Goal: Transaction & Acquisition: Download file/media

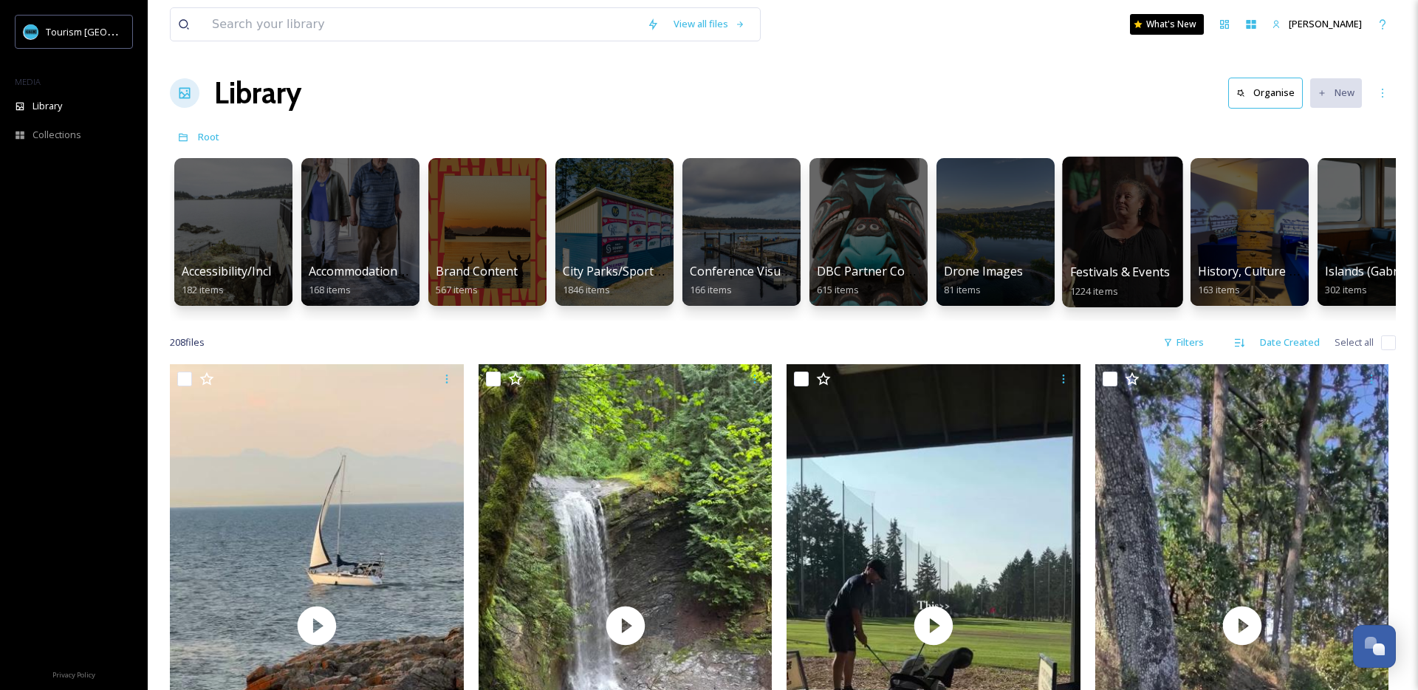
click at [1119, 216] on div at bounding box center [1122, 232] width 120 height 151
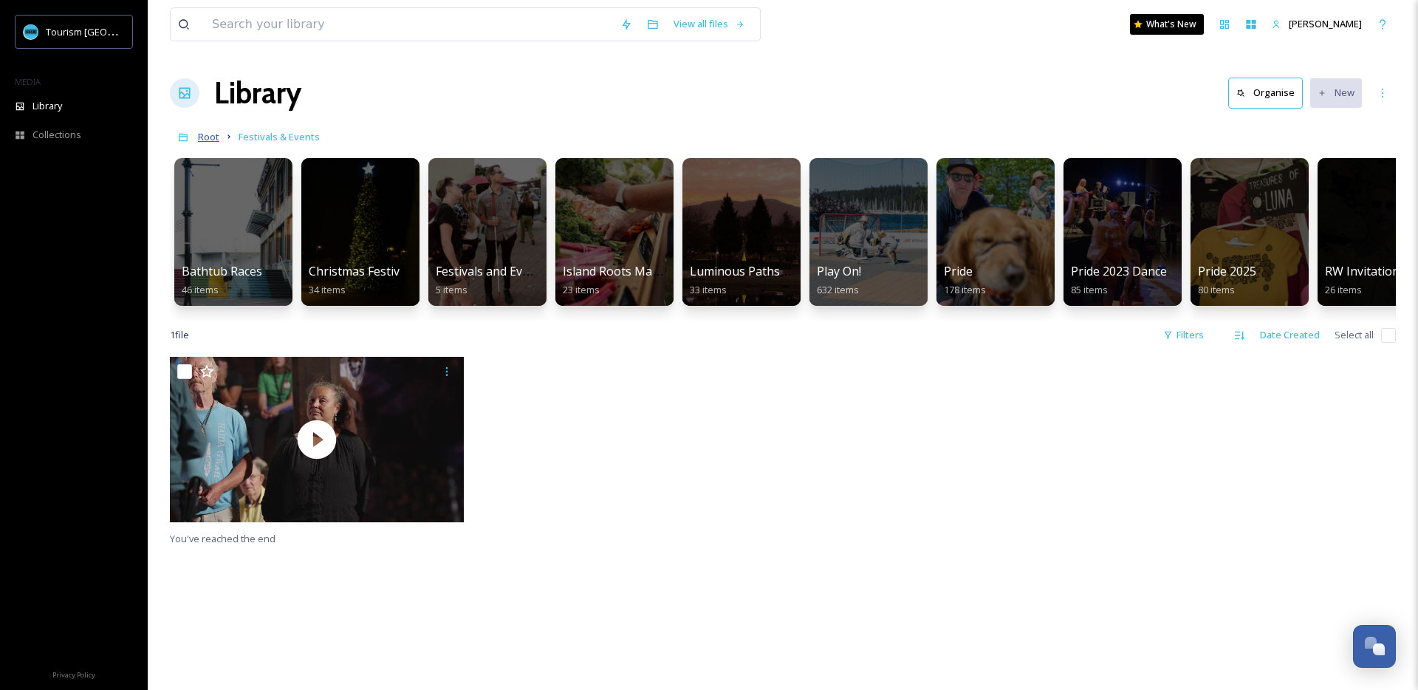
click at [211, 134] on span "Root" at bounding box center [208, 136] width 21 height 13
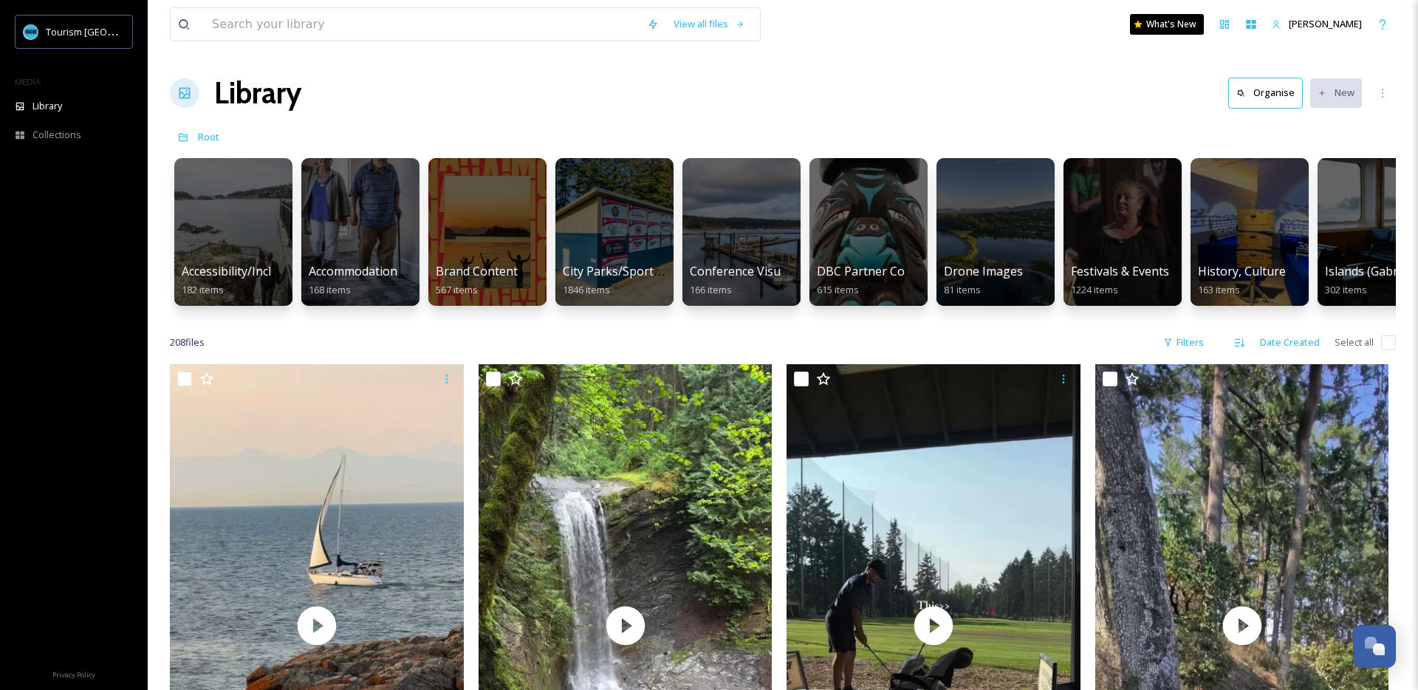
click at [181, 97] on icon at bounding box center [184, 93] width 15 height 15
click at [1267, 94] on button "Organise" at bounding box center [1265, 93] width 75 height 30
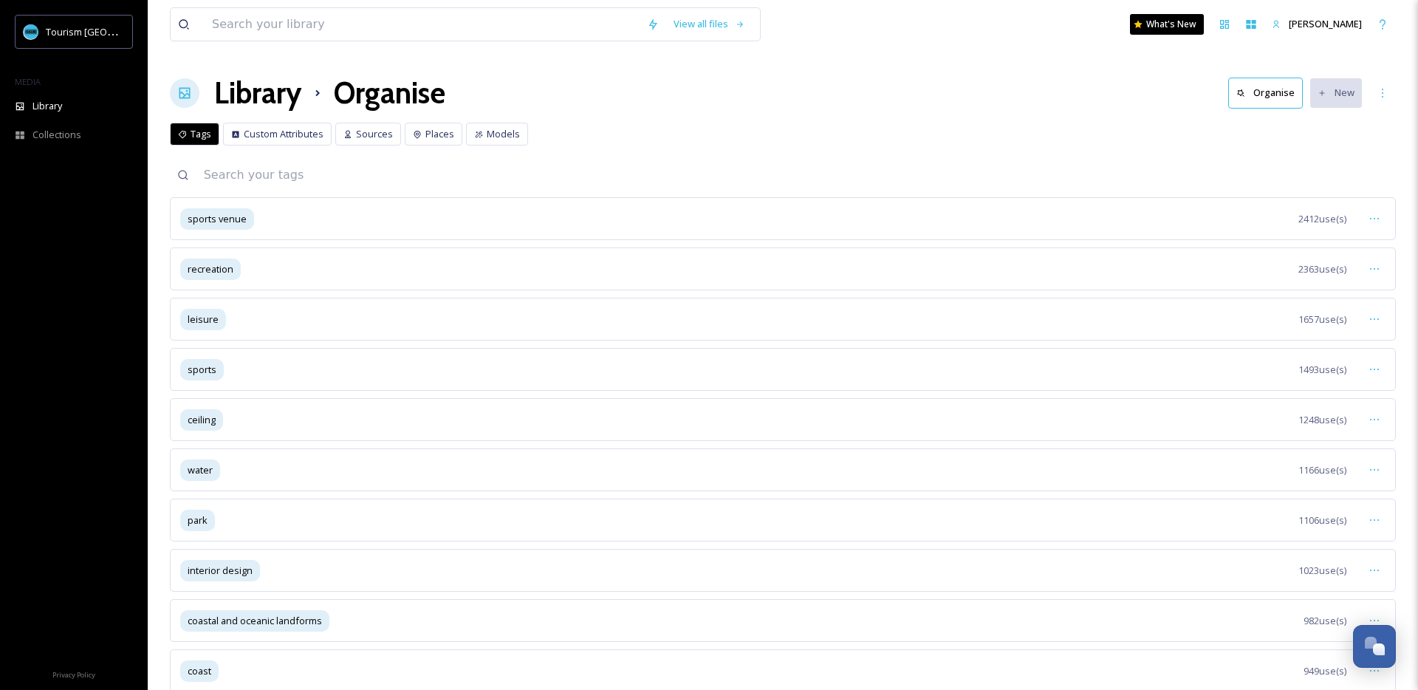
click at [239, 516] on div "park 1106 use(s)" at bounding box center [783, 519] width 1226 height 43
click at [185, 524] on div "park" at bounding box center [197, 519] width 35 height 21
click at [207, 518] on span "park" at bounding box center [198, 520] width 20 height 14
click at [292, 509] on div "park 1106 use(s)" at bounding box center [783, 519] width 1226 height 43
click at [199, 513] on span "park" at bounding box center [198, 520] width 20 height 14
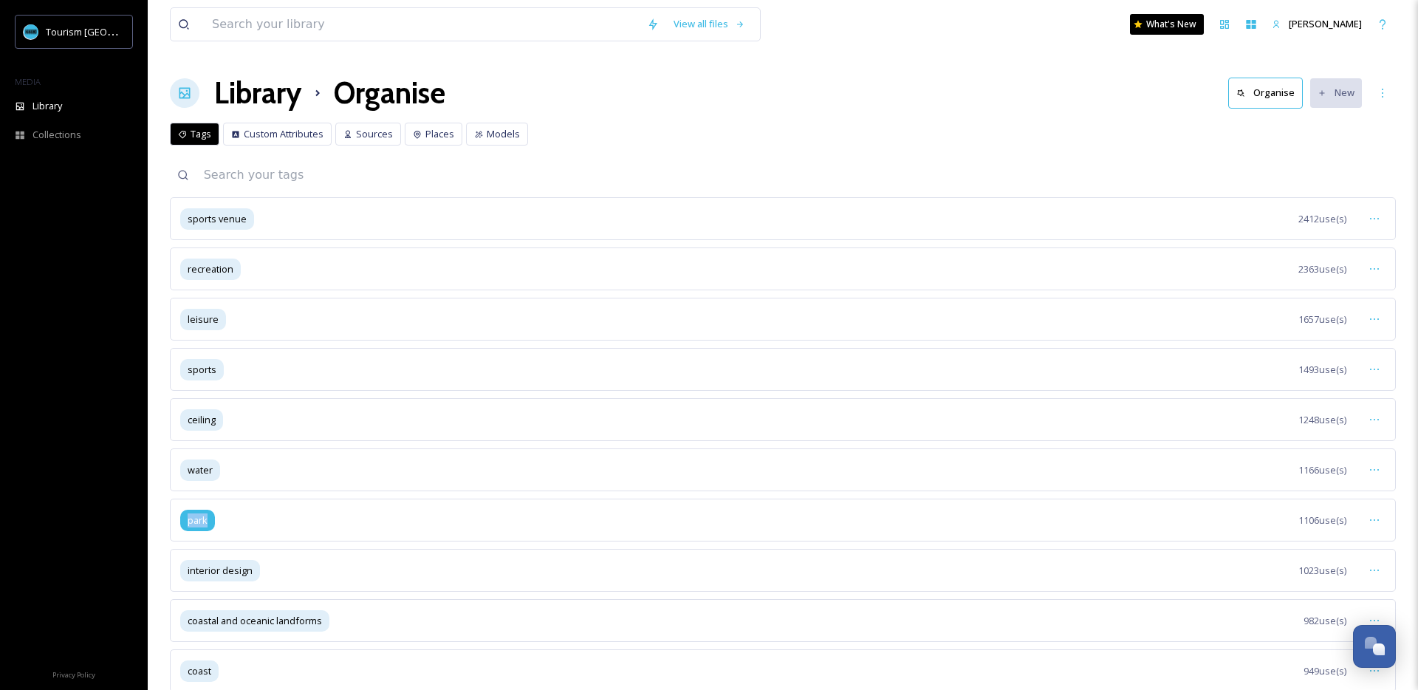
click at [199, 513] on span "park" at bounding box center [198, 520] width 20 height 14
click at [1375, 515] on icon at bounding box center [1374, 520] width 12 height 12
click at [1346, 552] on span "View Tagged Files" at bounding box center [1340, 552] width 78 height 14
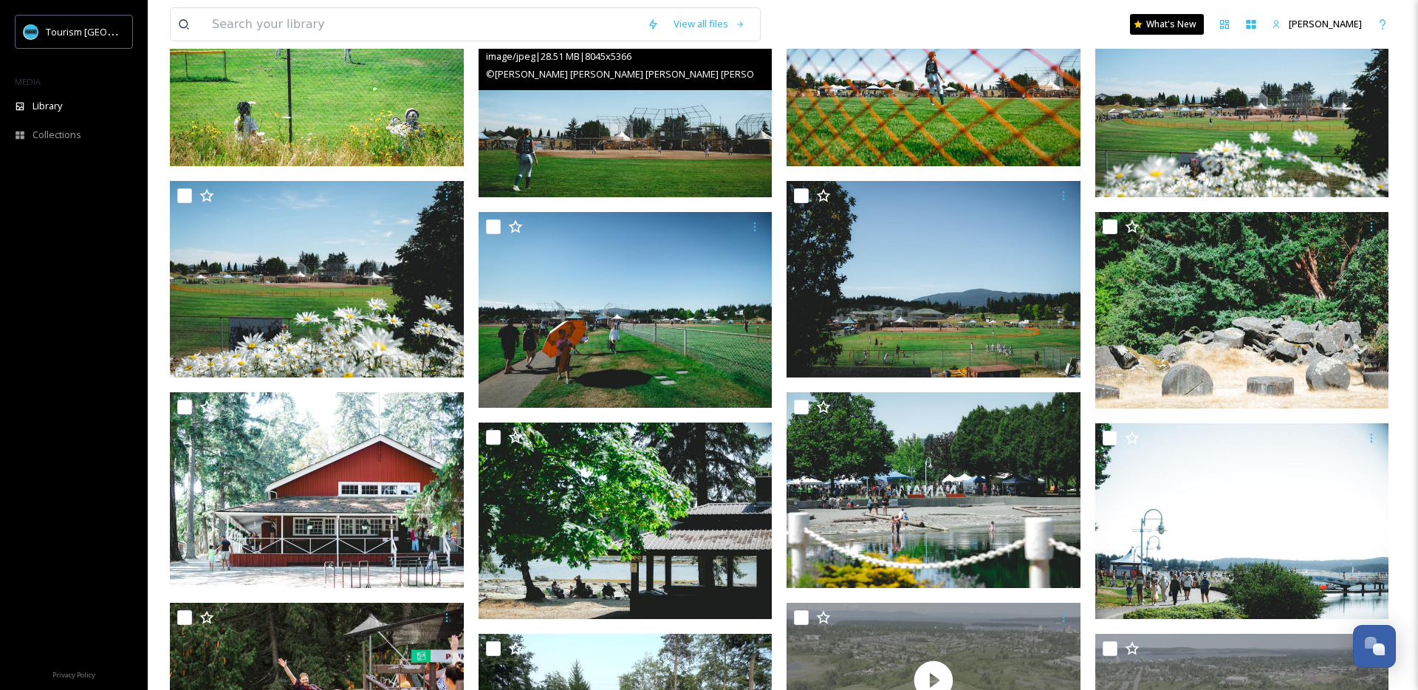
scroll to position [396, 0]
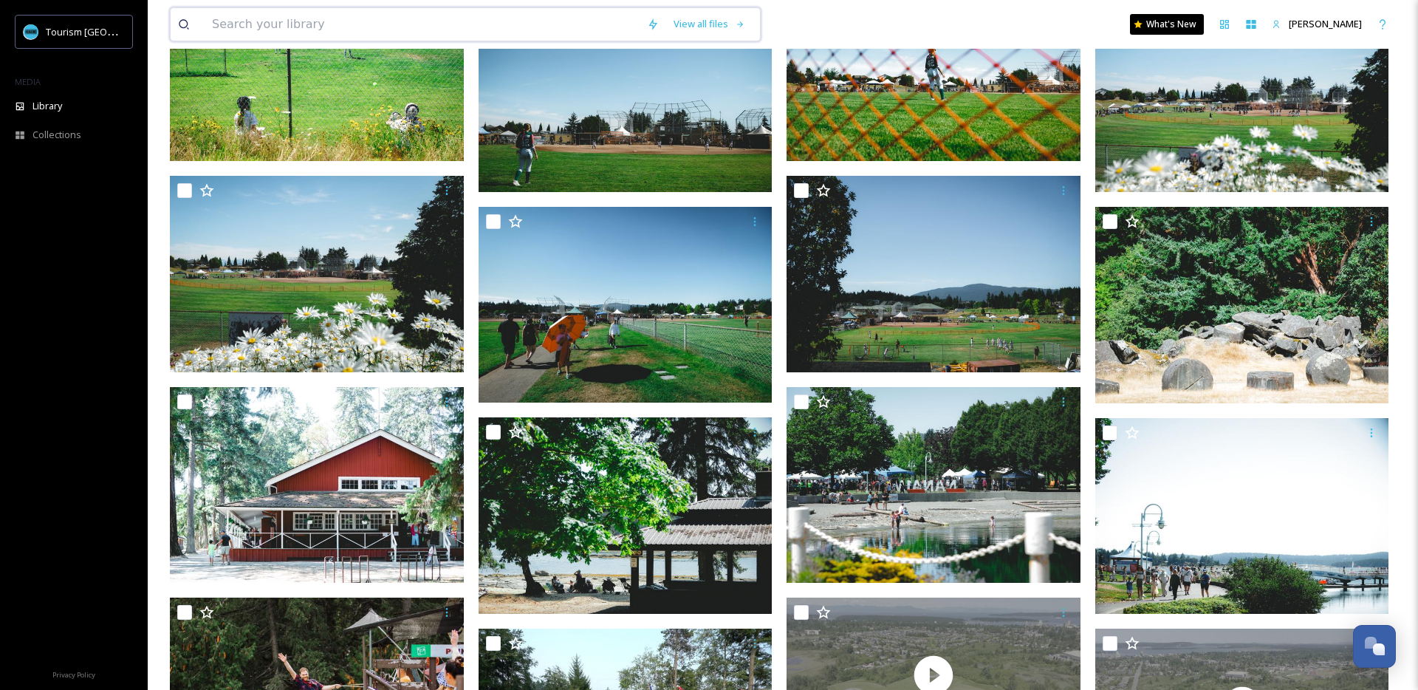
click at [382, 15] on input at bounding box center [422, 24] width 435 height 32
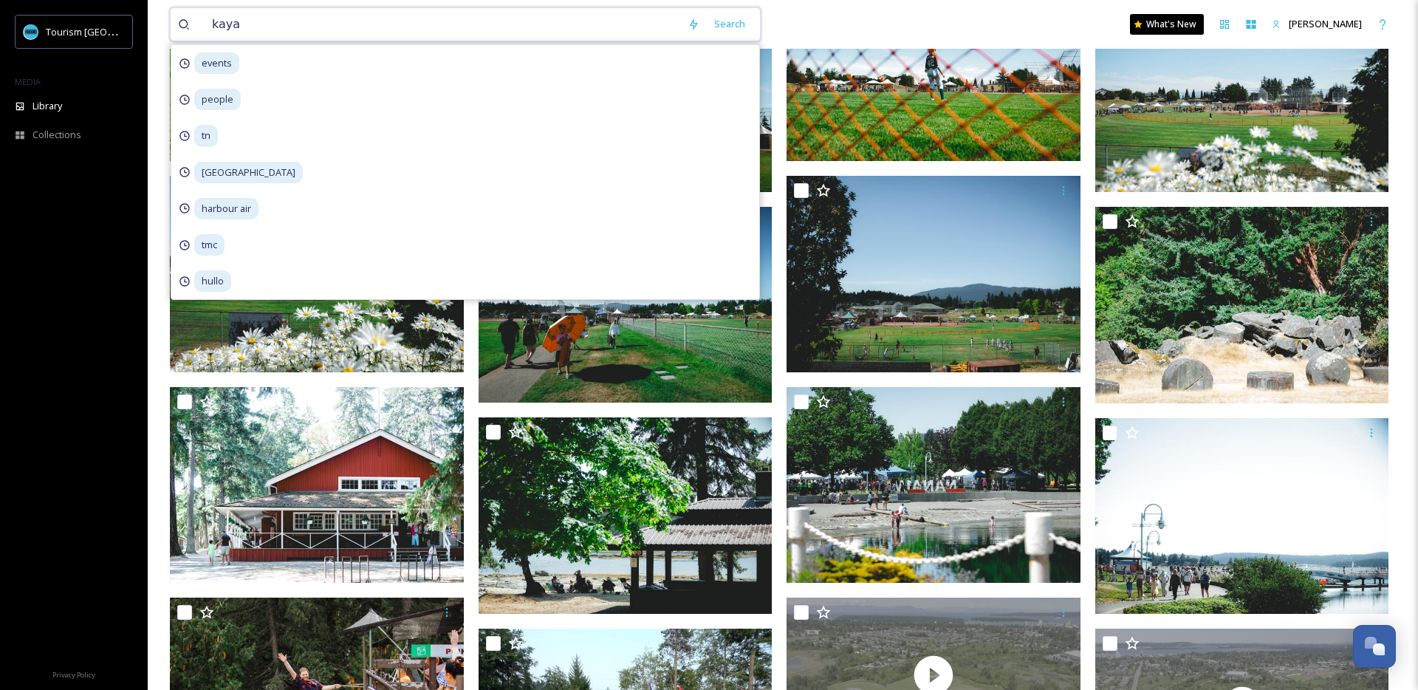
type input "kayak"
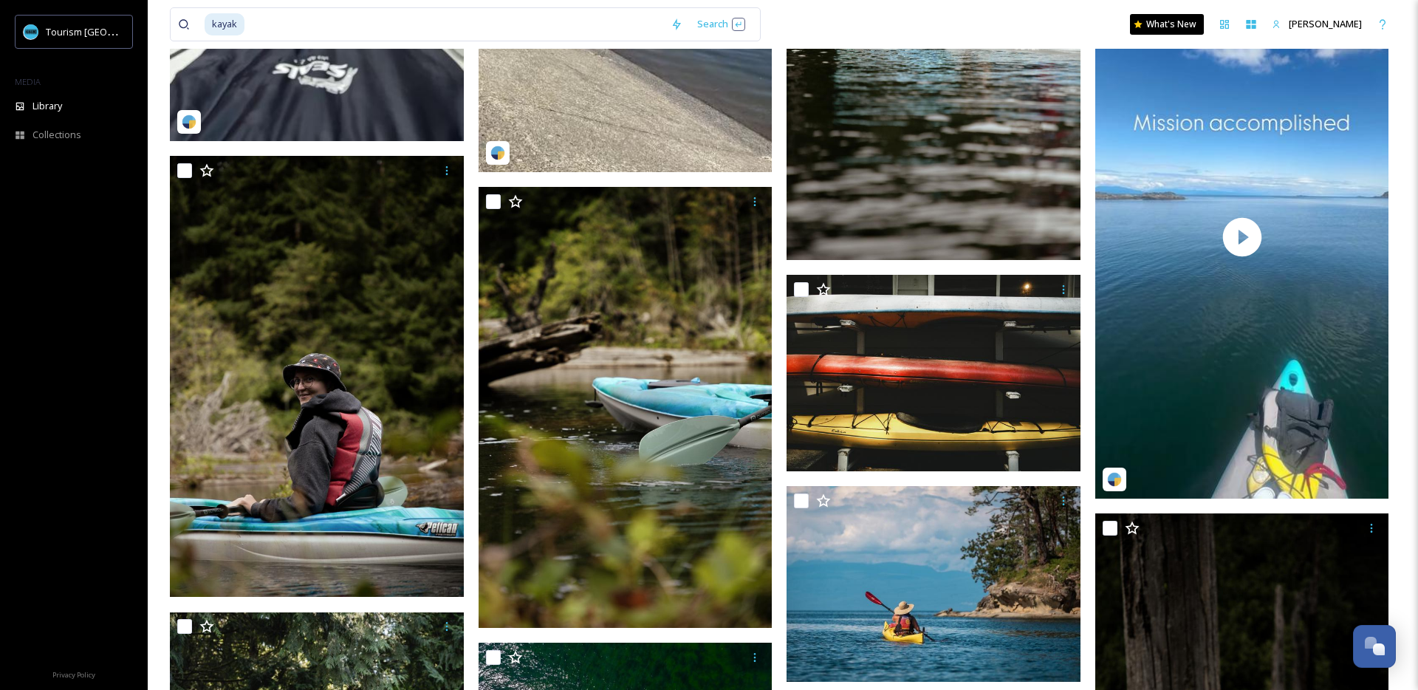
scroll to position [1282, 0]
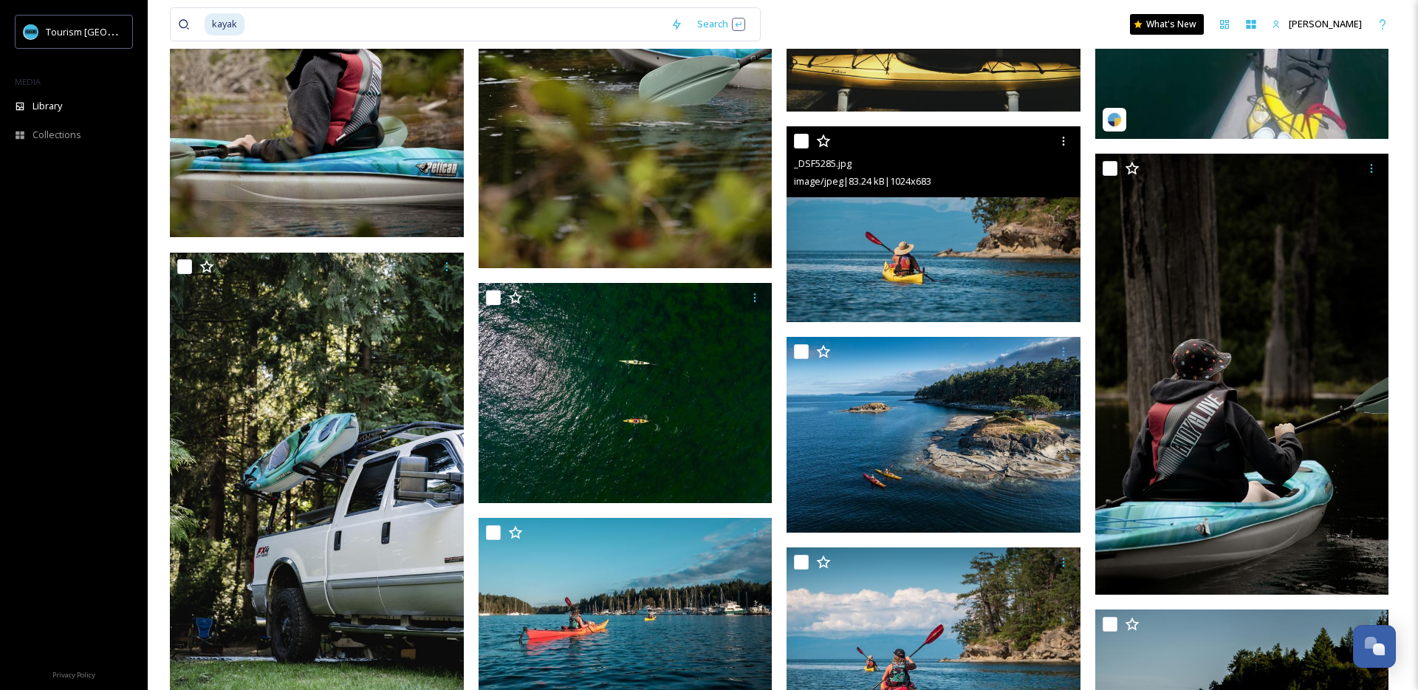
click at [952, 264] on img at bounding box center [933, 224] width 294 height 196
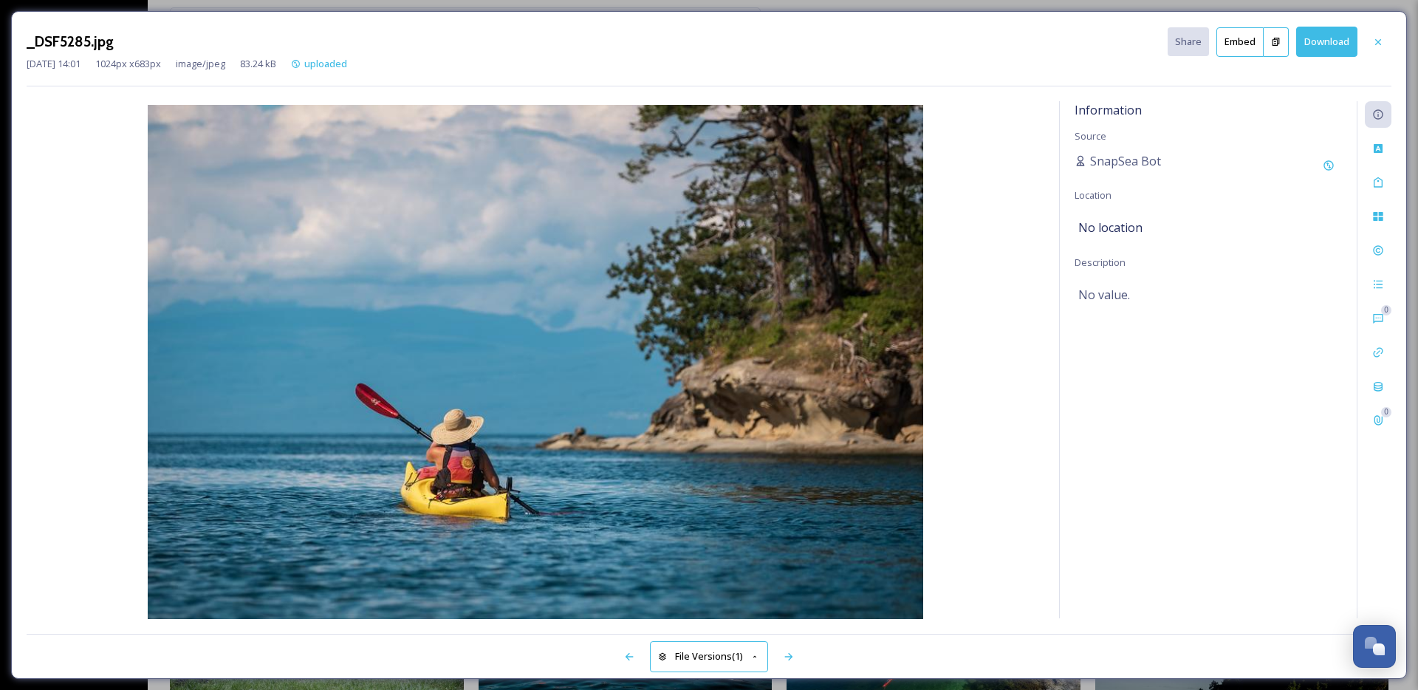
click at [1322, 45] on button "Download" at bounding box center [1326, 42] width 61 height 30
click at [1380, 38] on icon at bounding box center [1378, 42] width 12 height 12
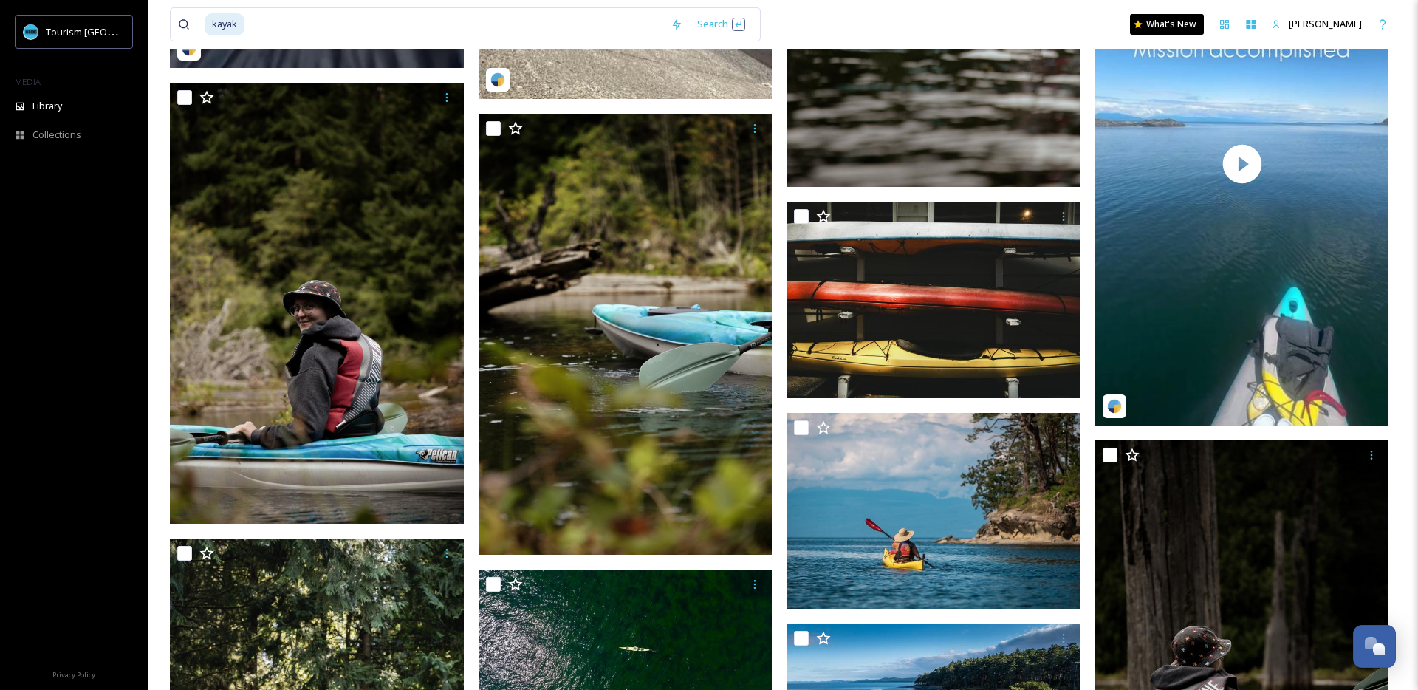
scroll to position [575, 0]
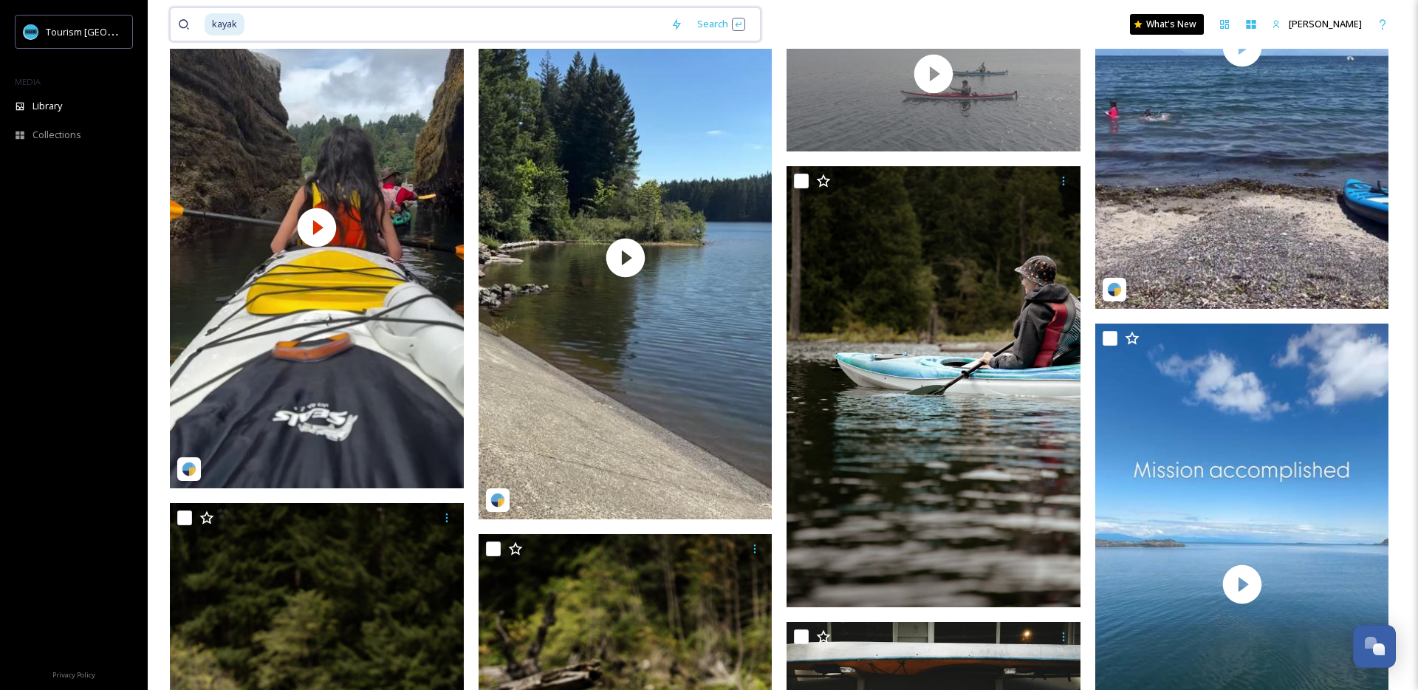
click at [267, 28] on input at bounding box center [454, 24] width 417 height 32
type input "k"
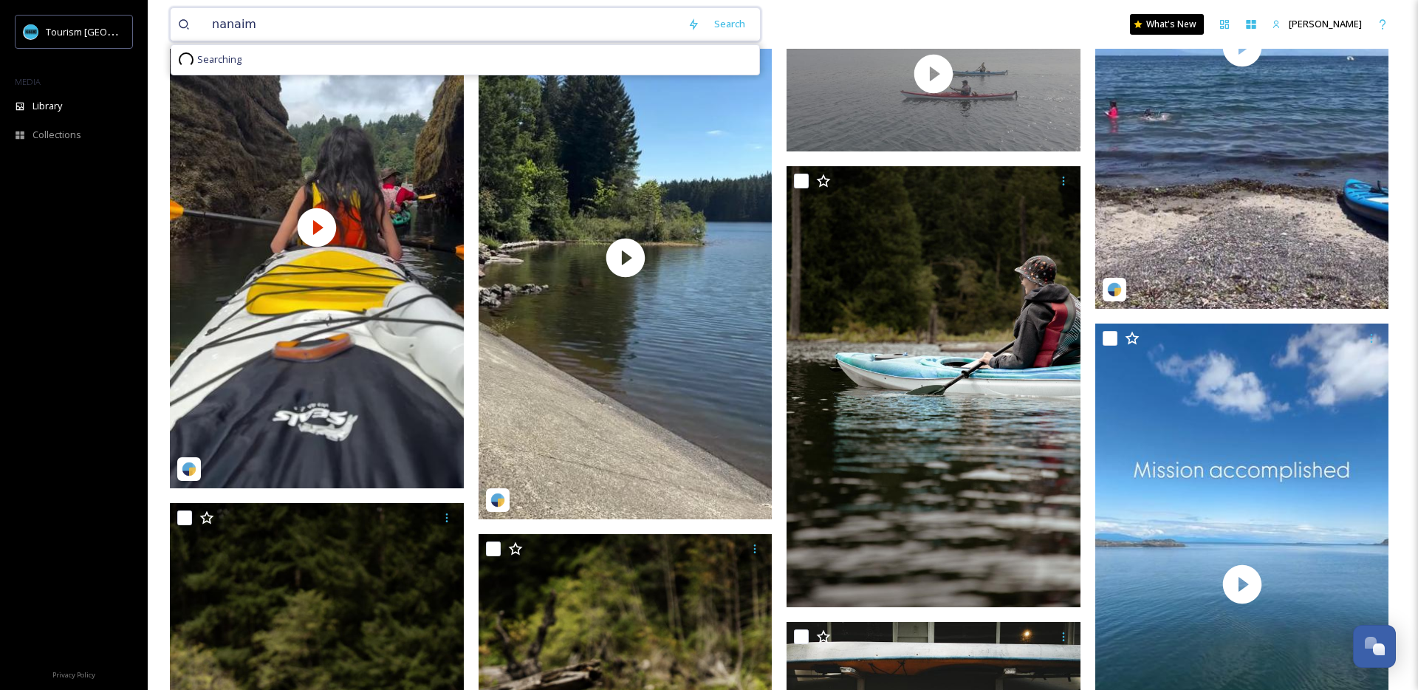
type input "nanaimo"
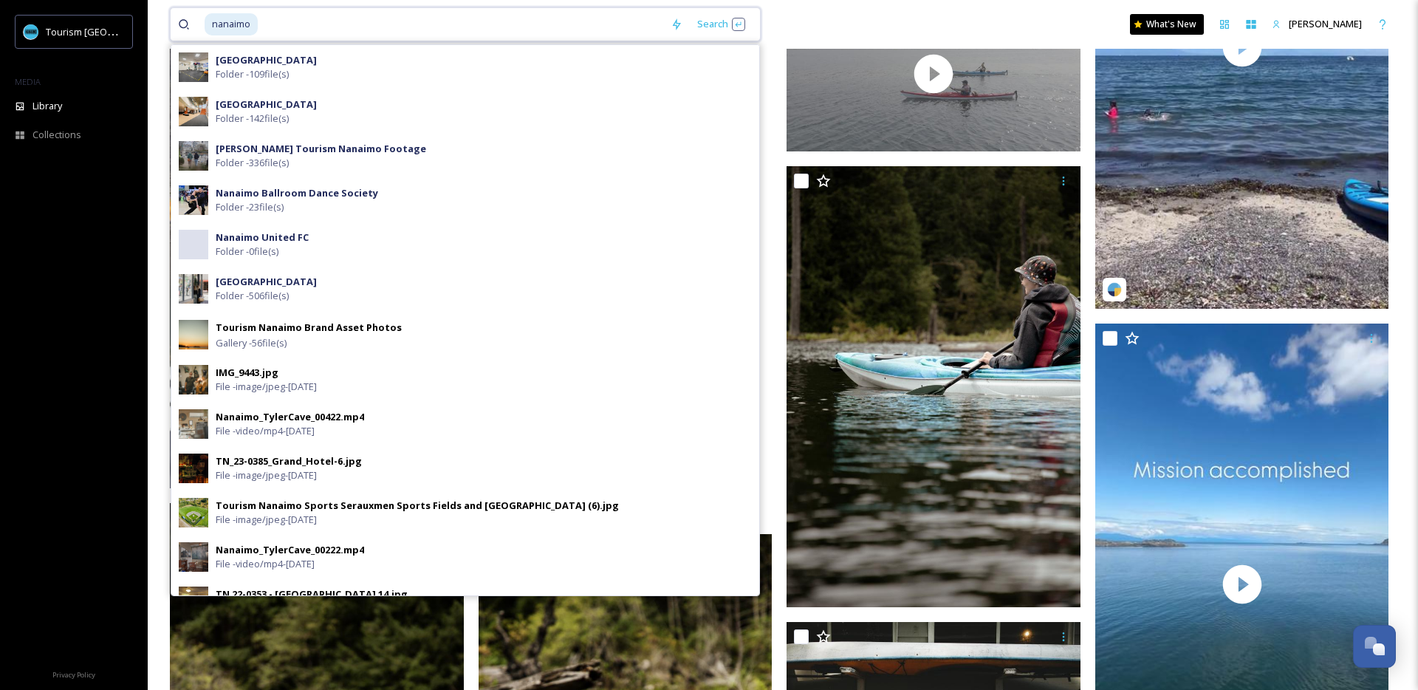
scroll to position [0, 0]
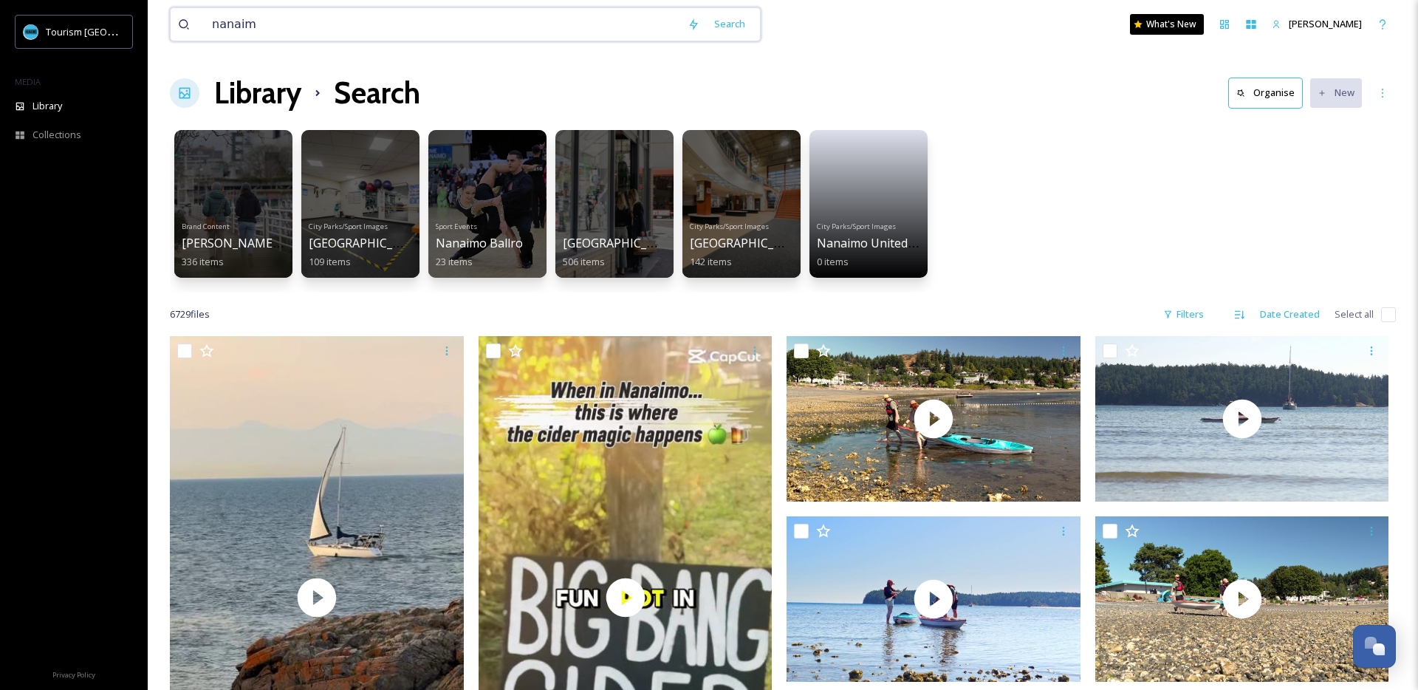
type input "nanai"
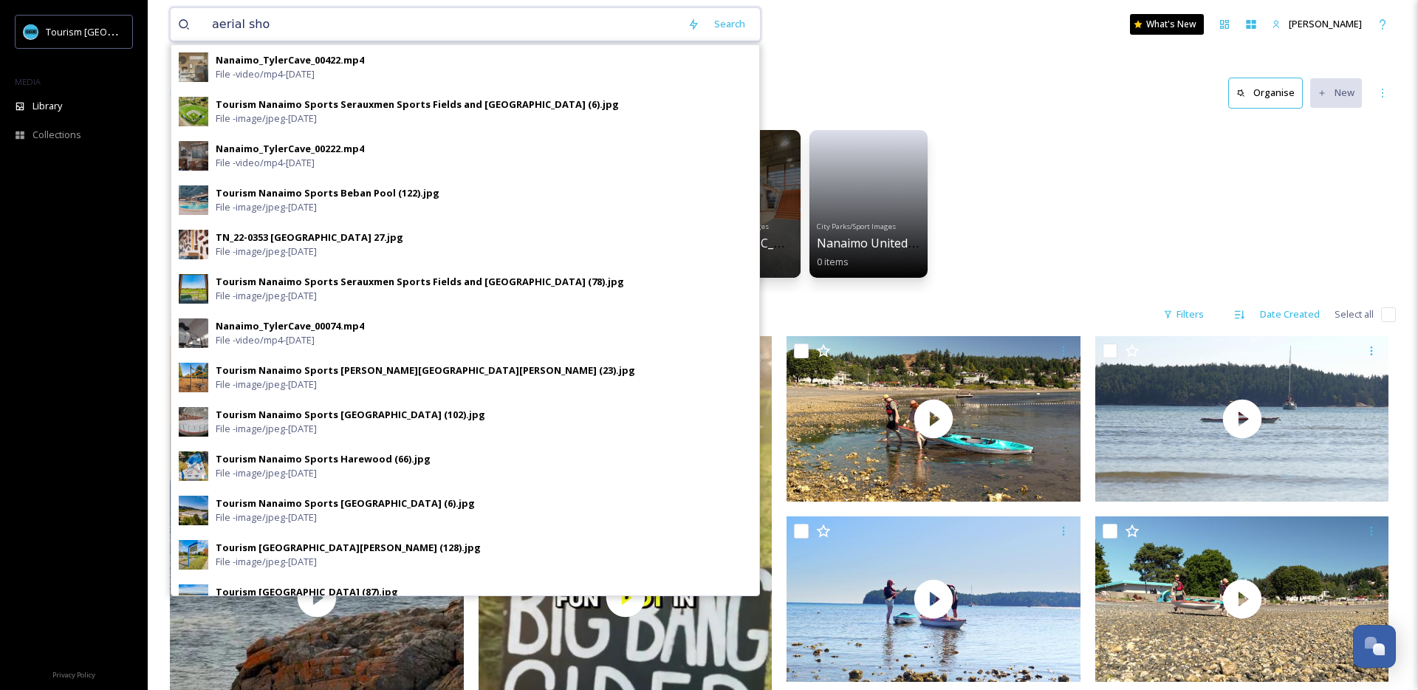
type input "aerial shot"
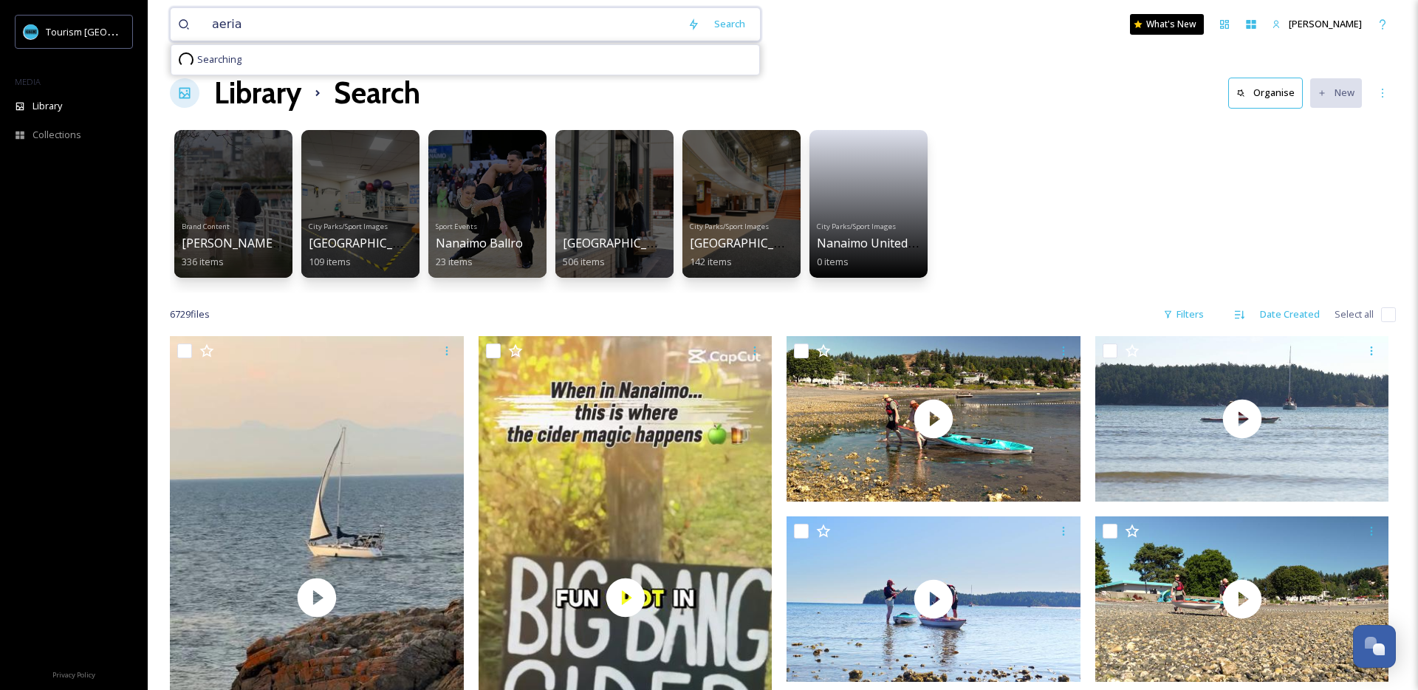
type input "aerial"
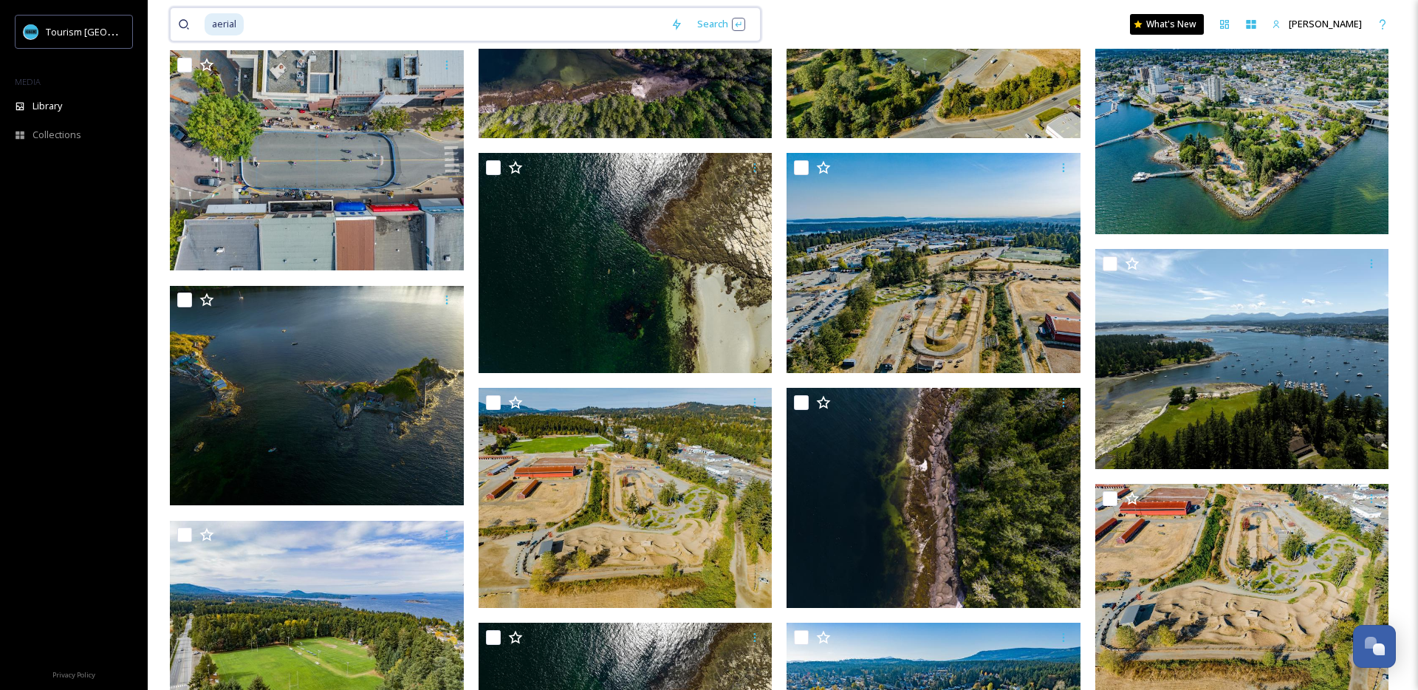
scroll to position [3845, 0]
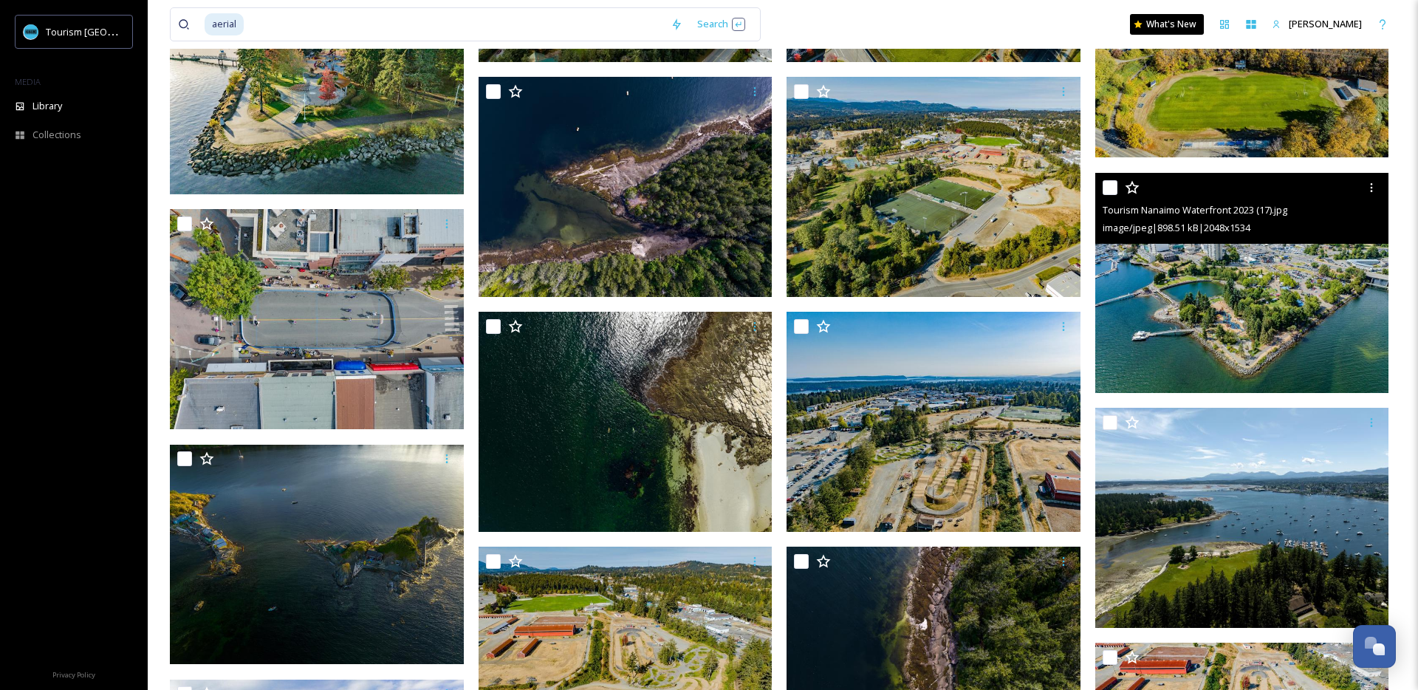
click at [1213, 355] on img at bounding box center [1242, 283] width 294 height 220
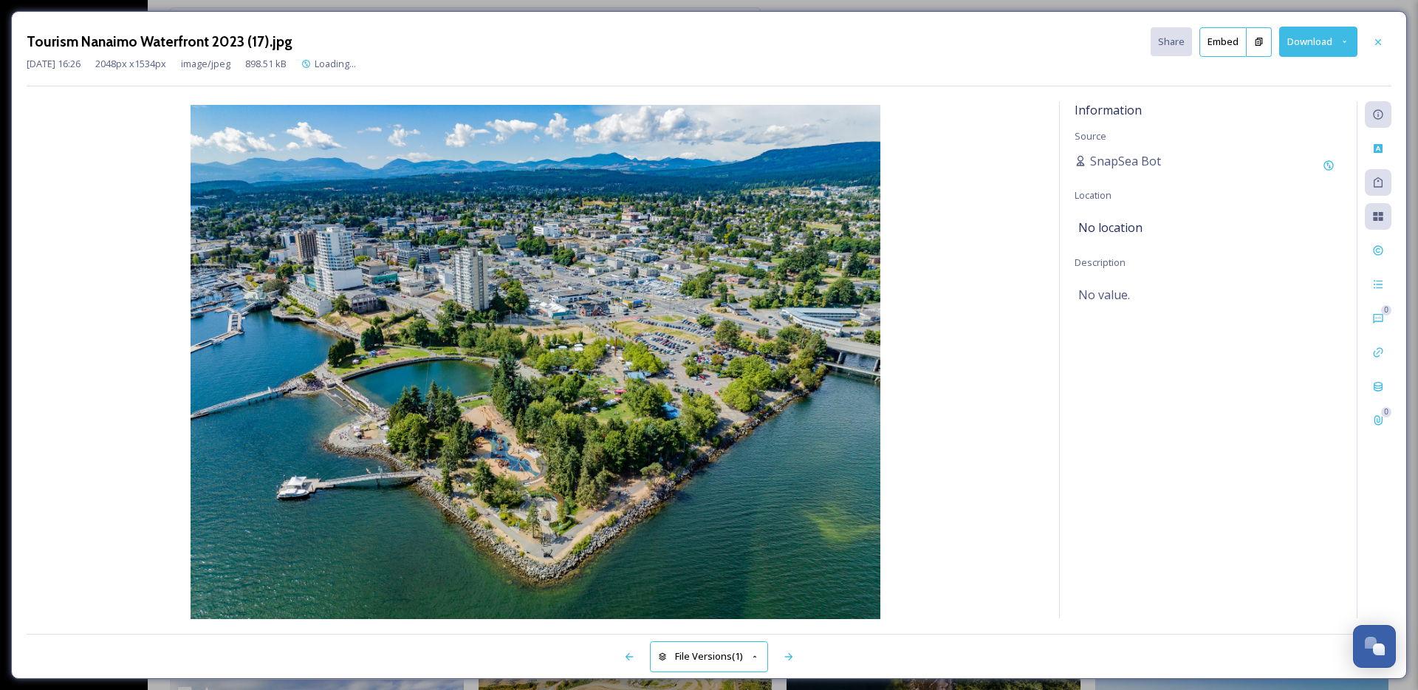
click at [1313, 46] on button "Download" at bounding box center [1318, 42] width 78 height 30
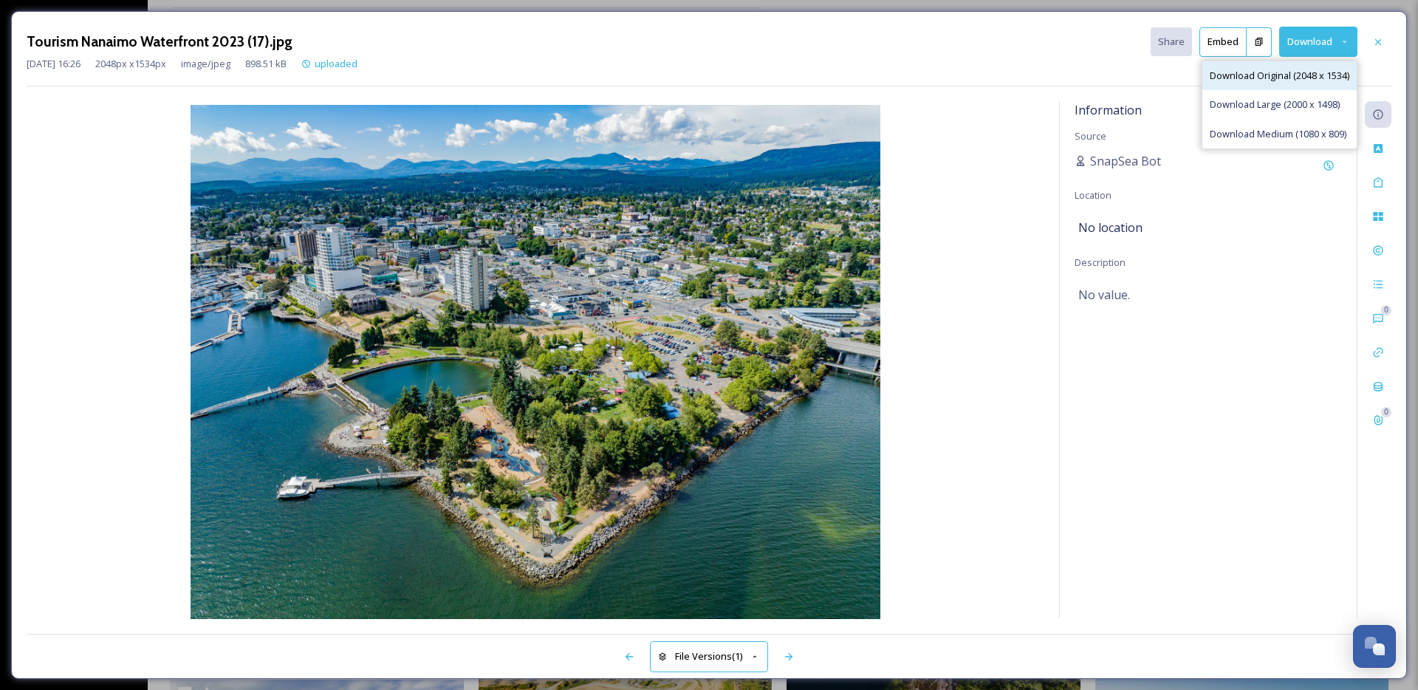
click at [1295, 77] on span "Download Original (2048 x 1534)" at bounding box center [1279, 76] width 140 height 14
click at [1372, 40] on icon at bounding box center [1378, 42] width 12 height 12
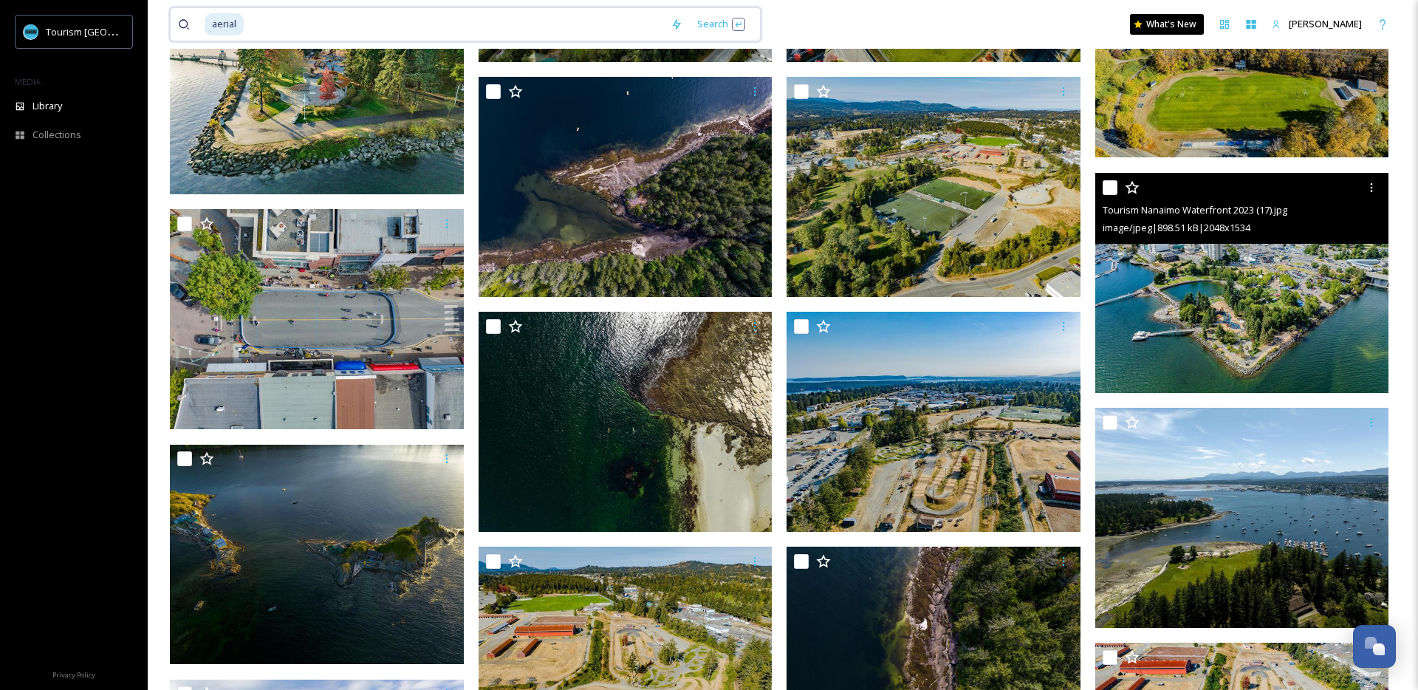
click at [495, 36] on input at bounding box center [454, 24] width 418 height 32
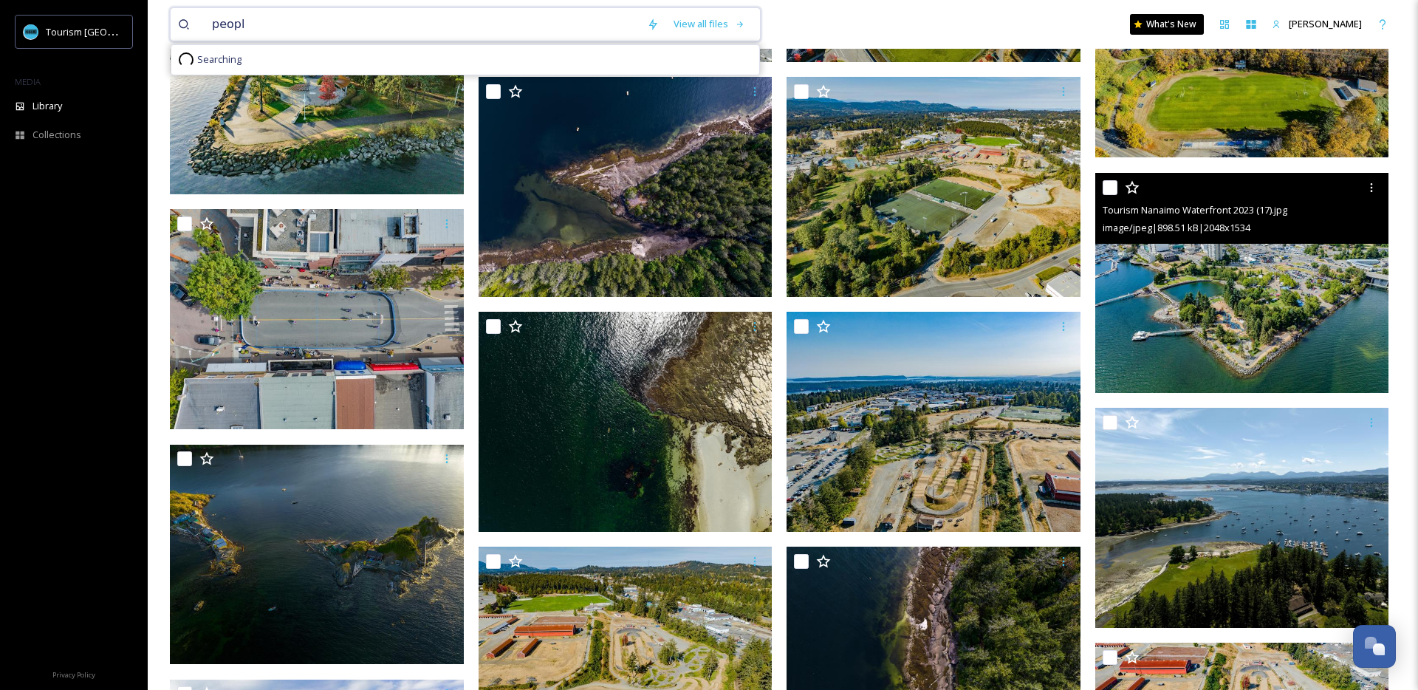
type input "people"
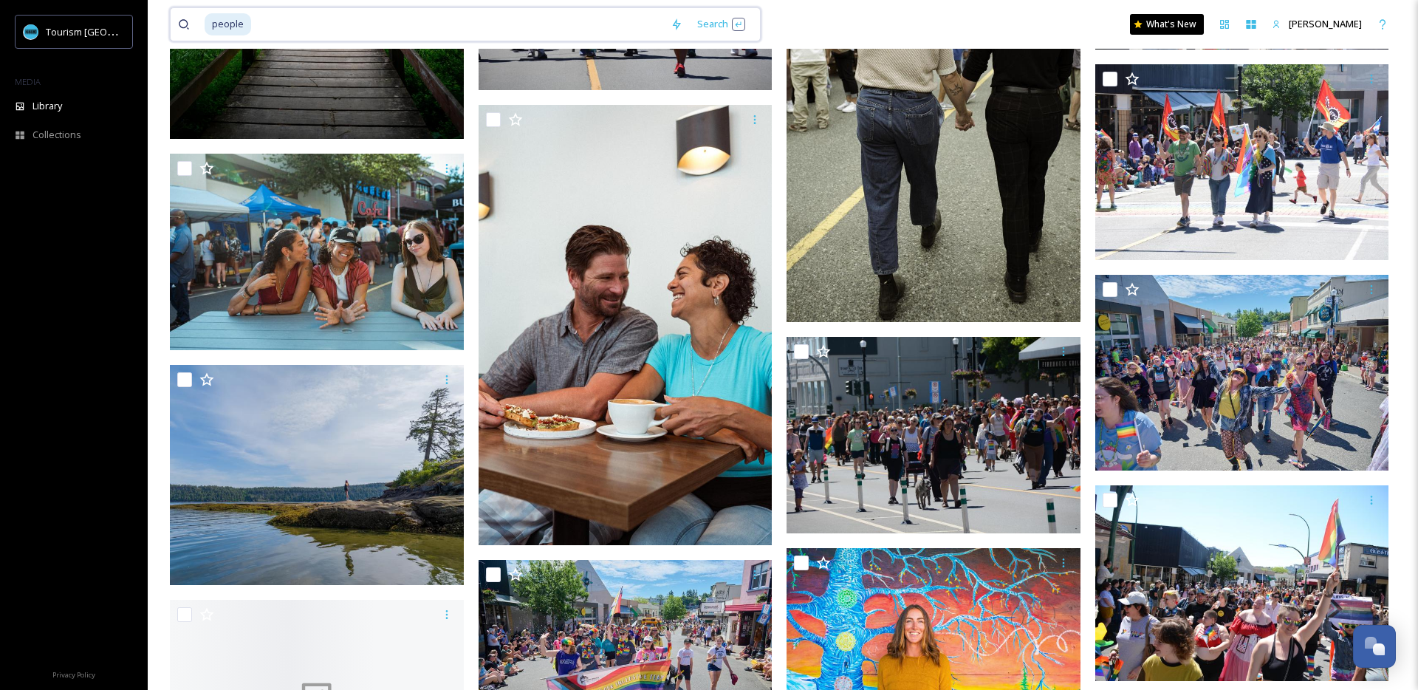
scroll to position [7363, 0]
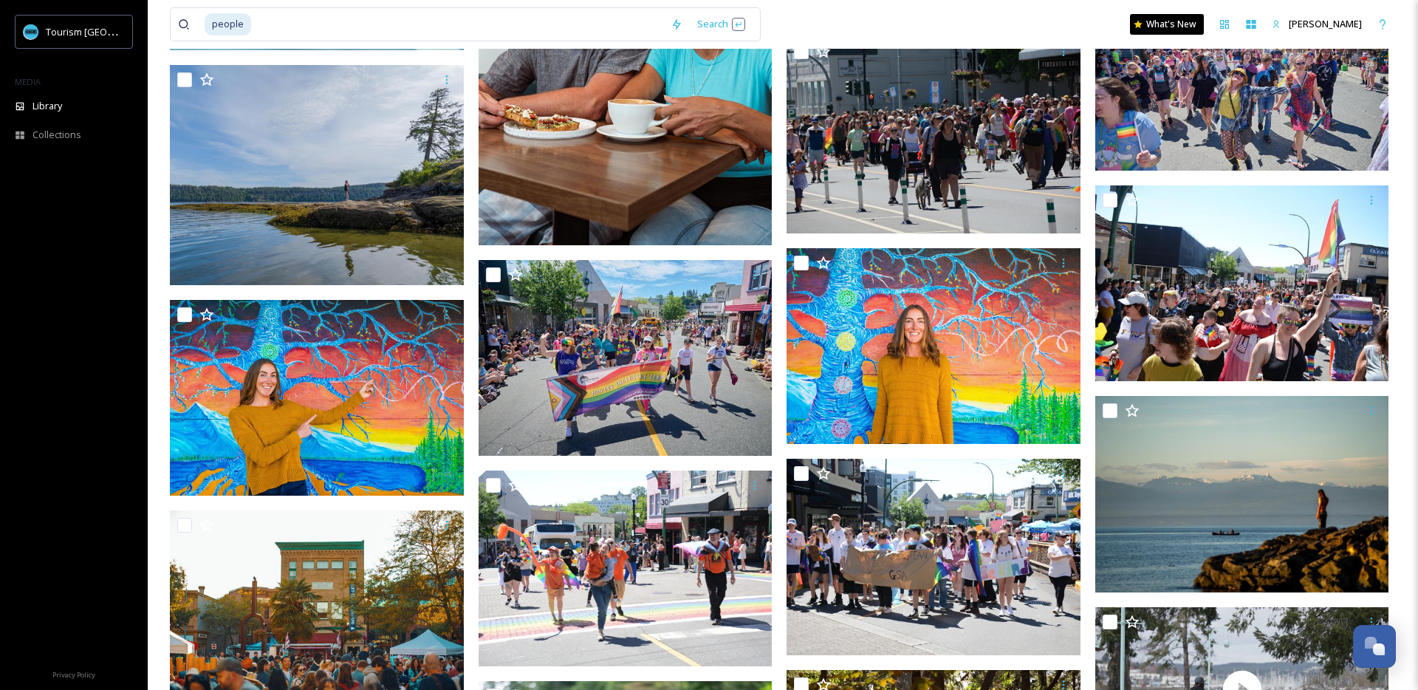
click at [284, 510] on img at bounding box center [317, 608] width 294 height 196
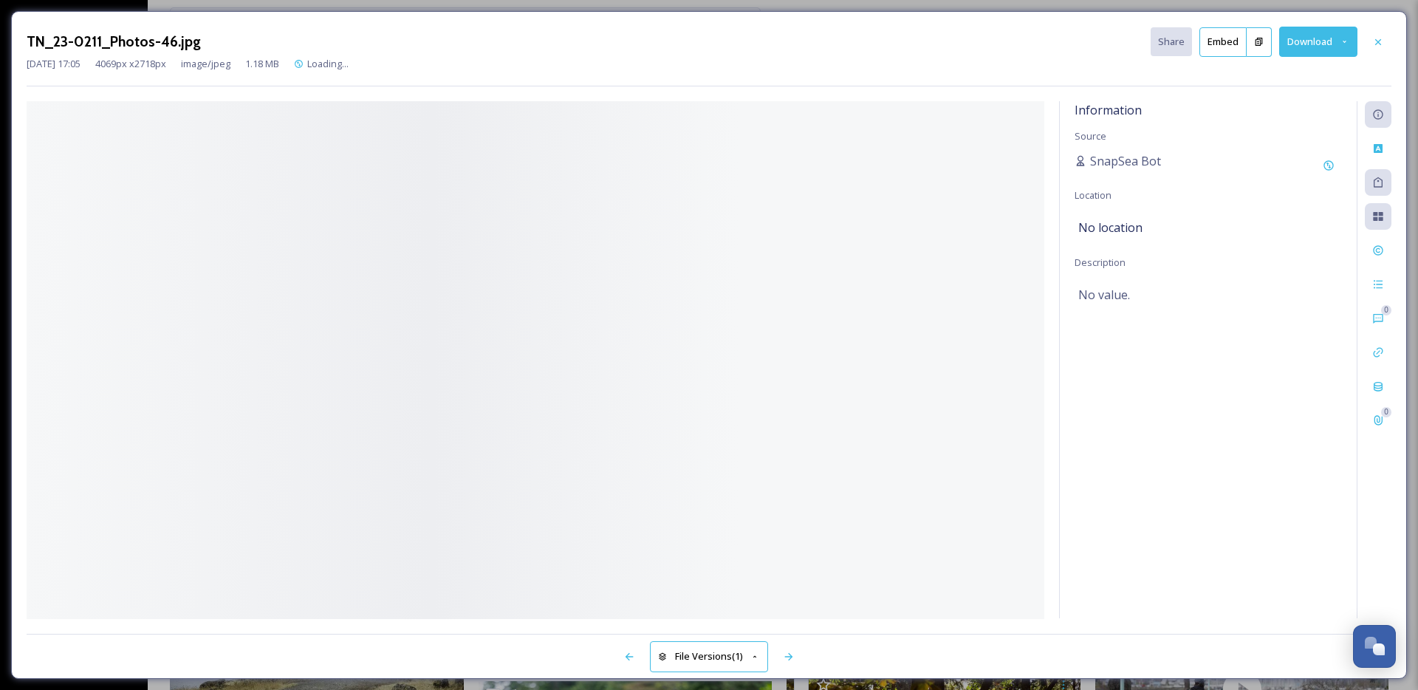
scroll to position [7743, 0]
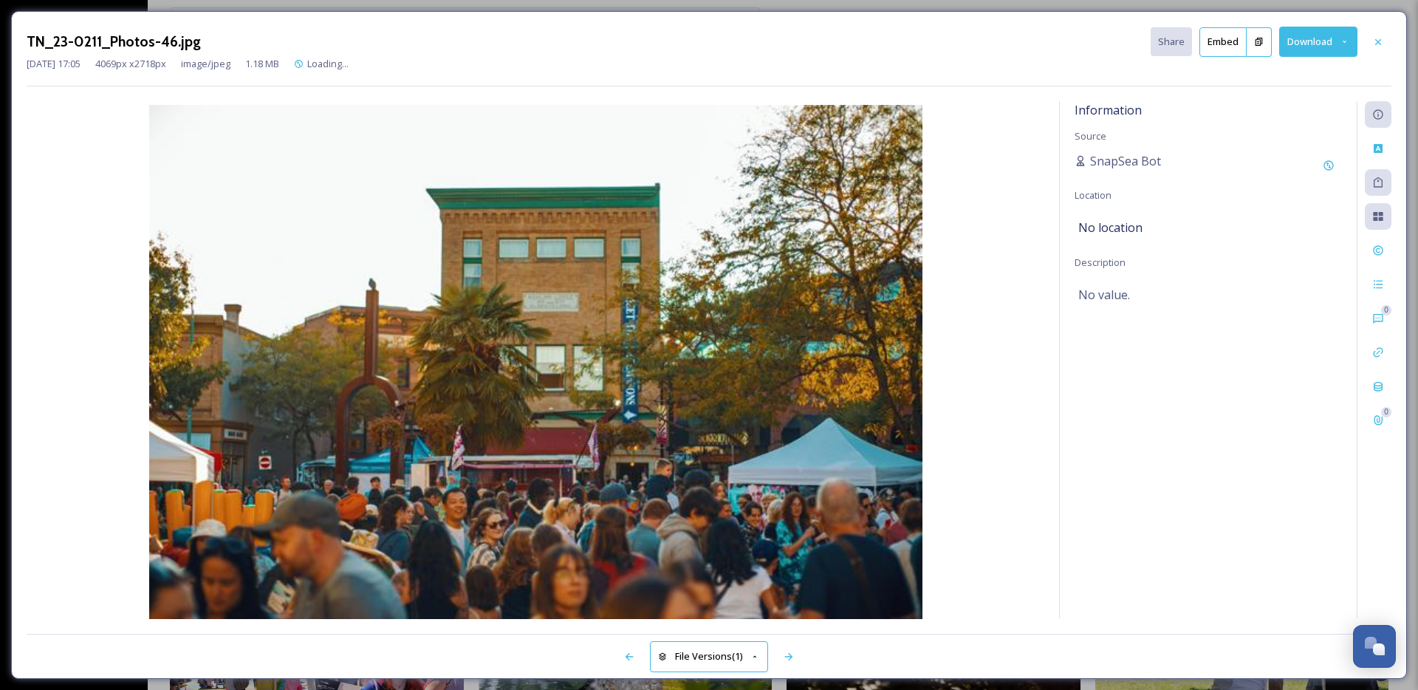
click at [1311, 51] on button "Download" at bounding box center [1318, 42] width 78 height 30
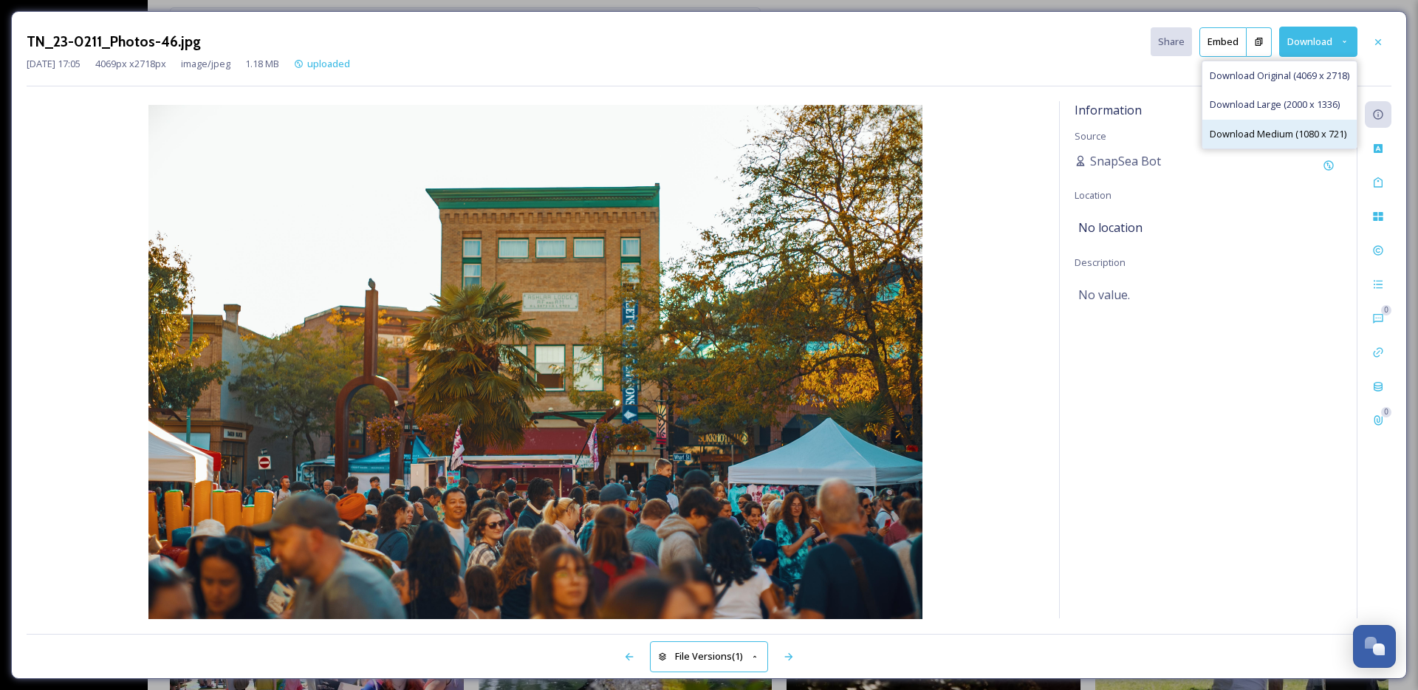
click at [1296, 130] on span "Download Medium (1080 x 721)" at bounding box center [1277, 134] width 137 height 14
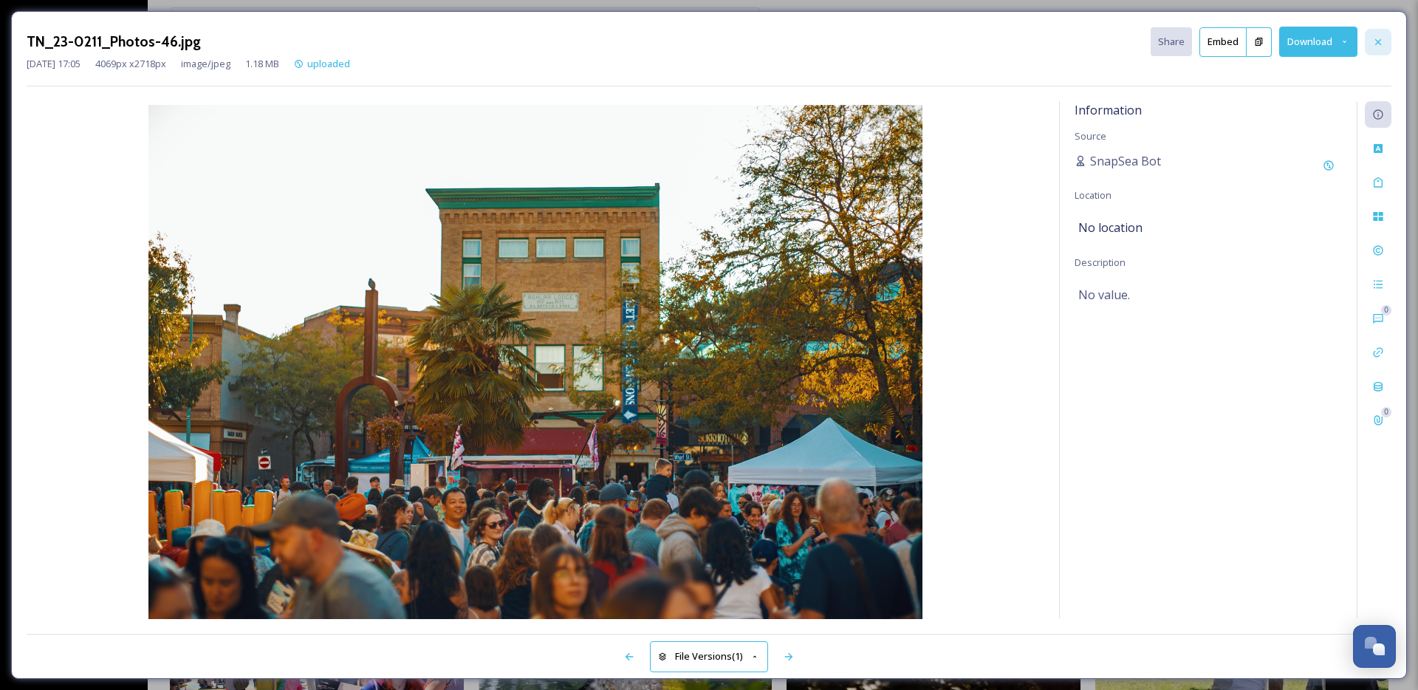
click at [1374, 41] on icon at bounding box center [1378, 42] width 12 height 12
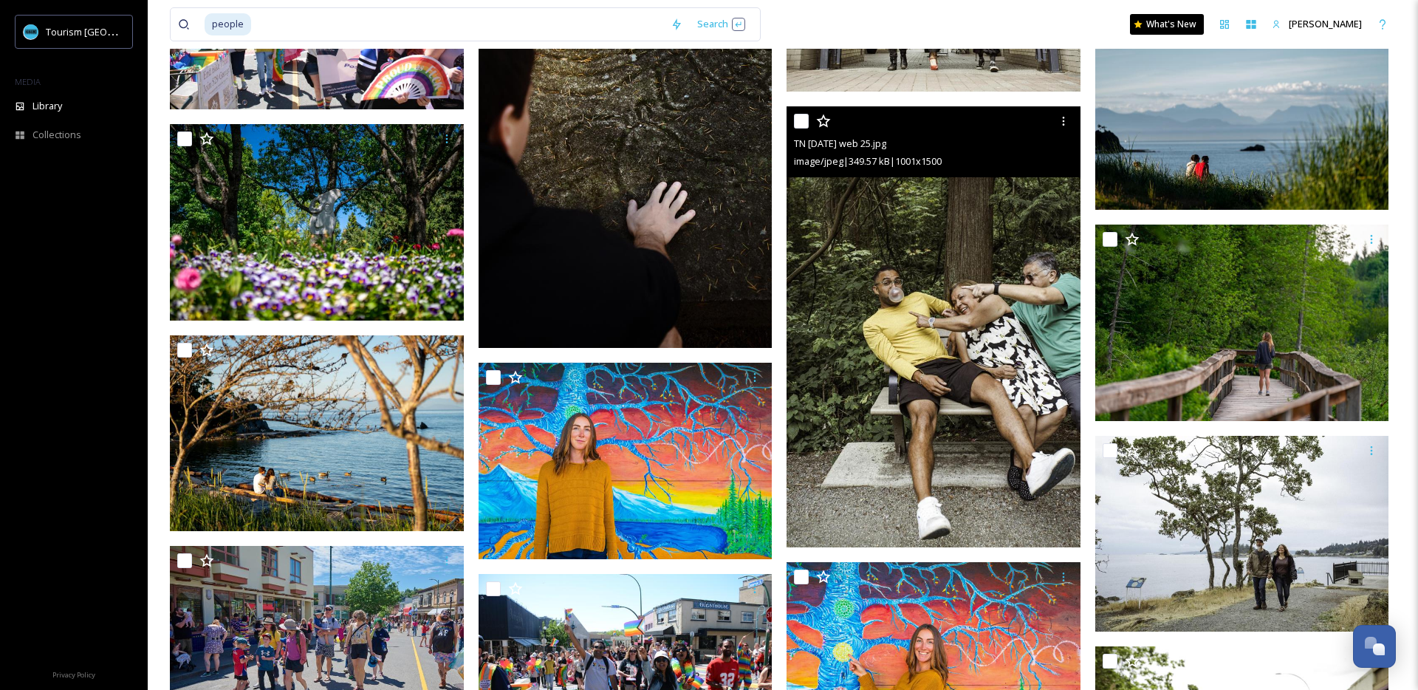
scroll to position [8594, 0]
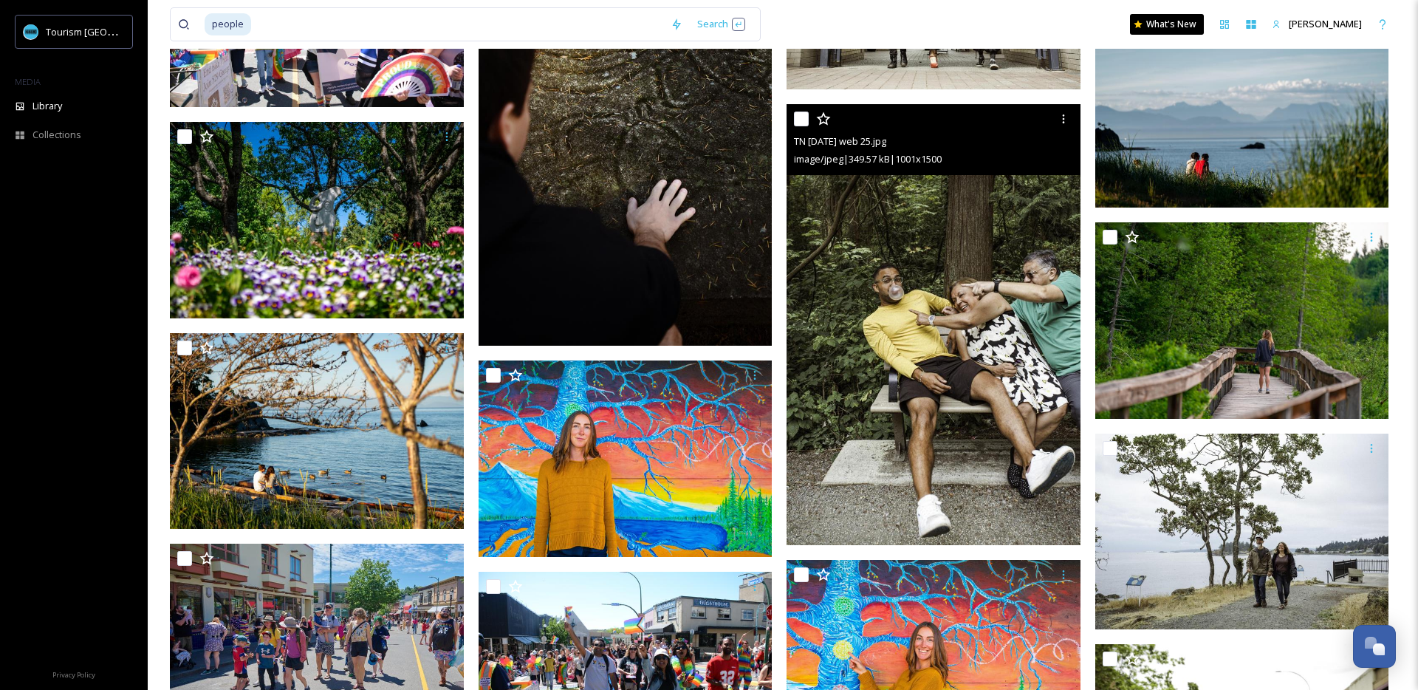
click at [847, 413] on img at bounding box center [933, 324] width 294 height 441
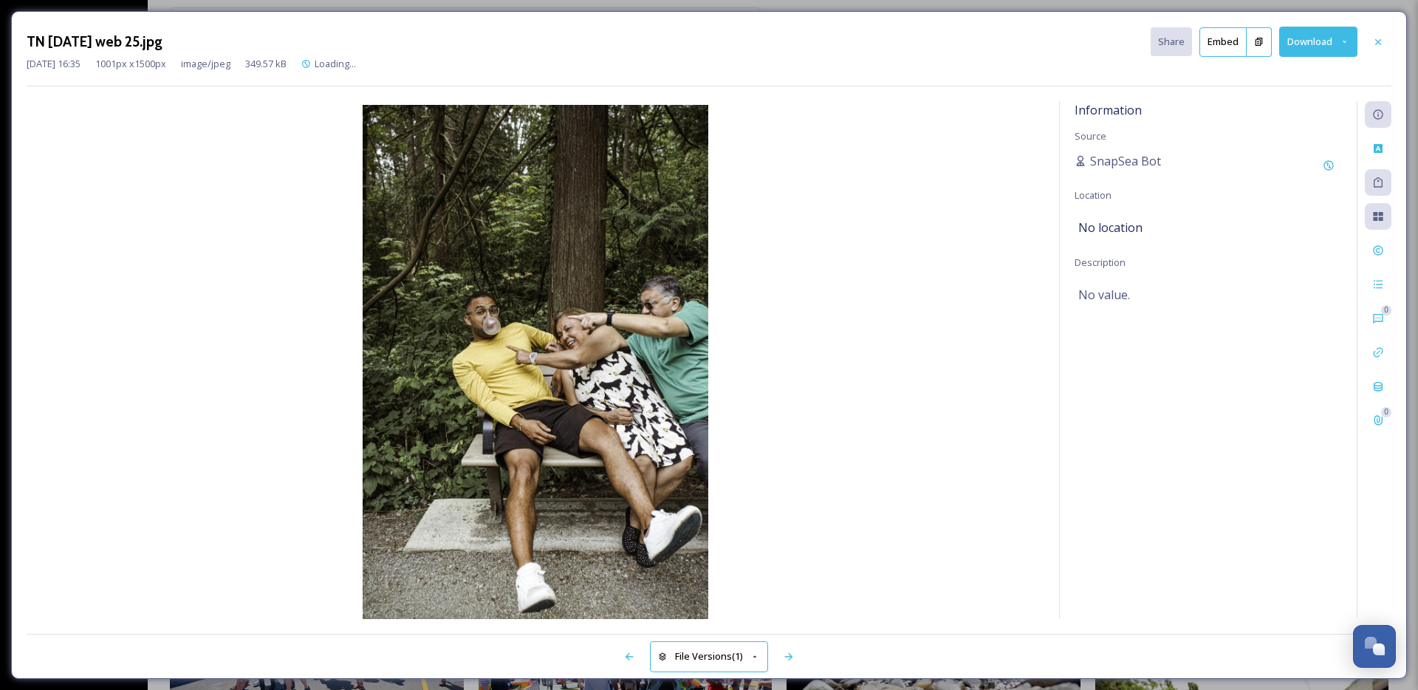
click at [1302, 53] on button "Download" at bounding box center [1318, 42] width 78 height 30
click at [1290, 77] on span "Download Original (1001 x 1500)" at bounding box center [1279, 76] width 140 height 14
click at [1378, 41] on icon at bounding box center [1378, 41] width 6 height 6
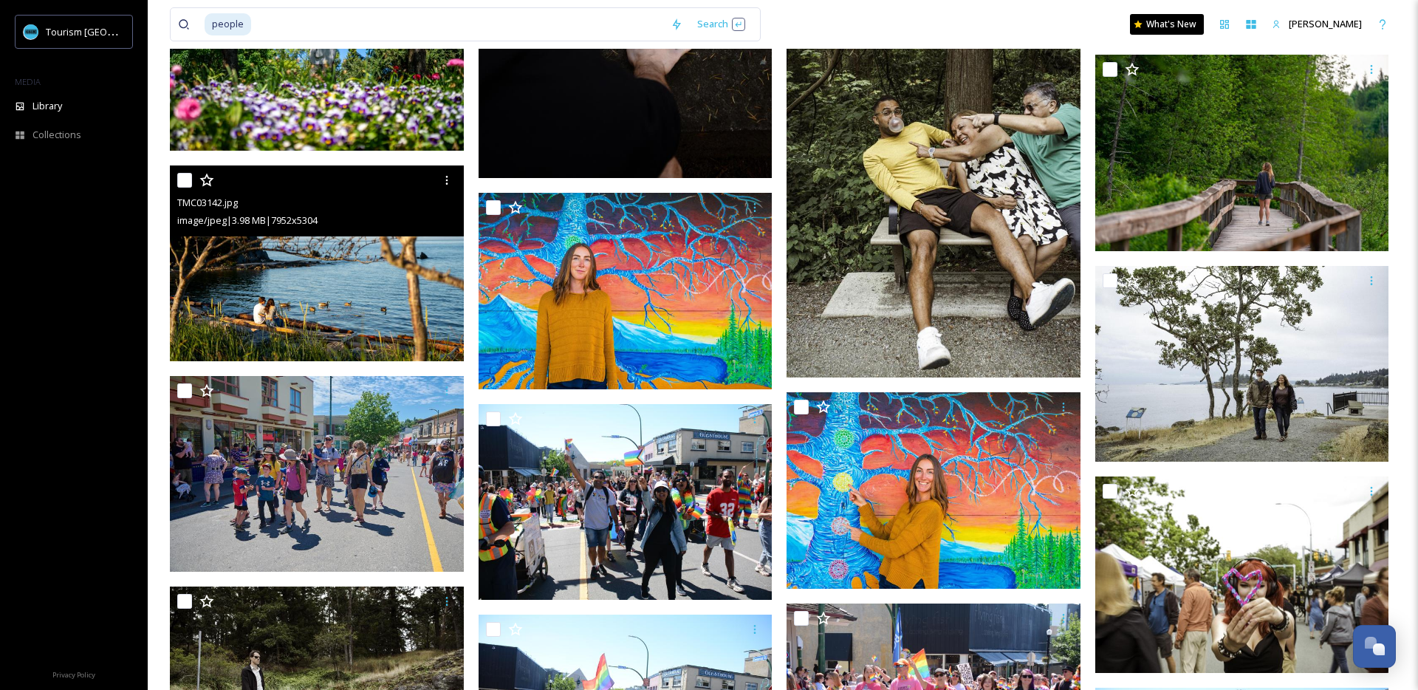
scroll to position [8946, 0]
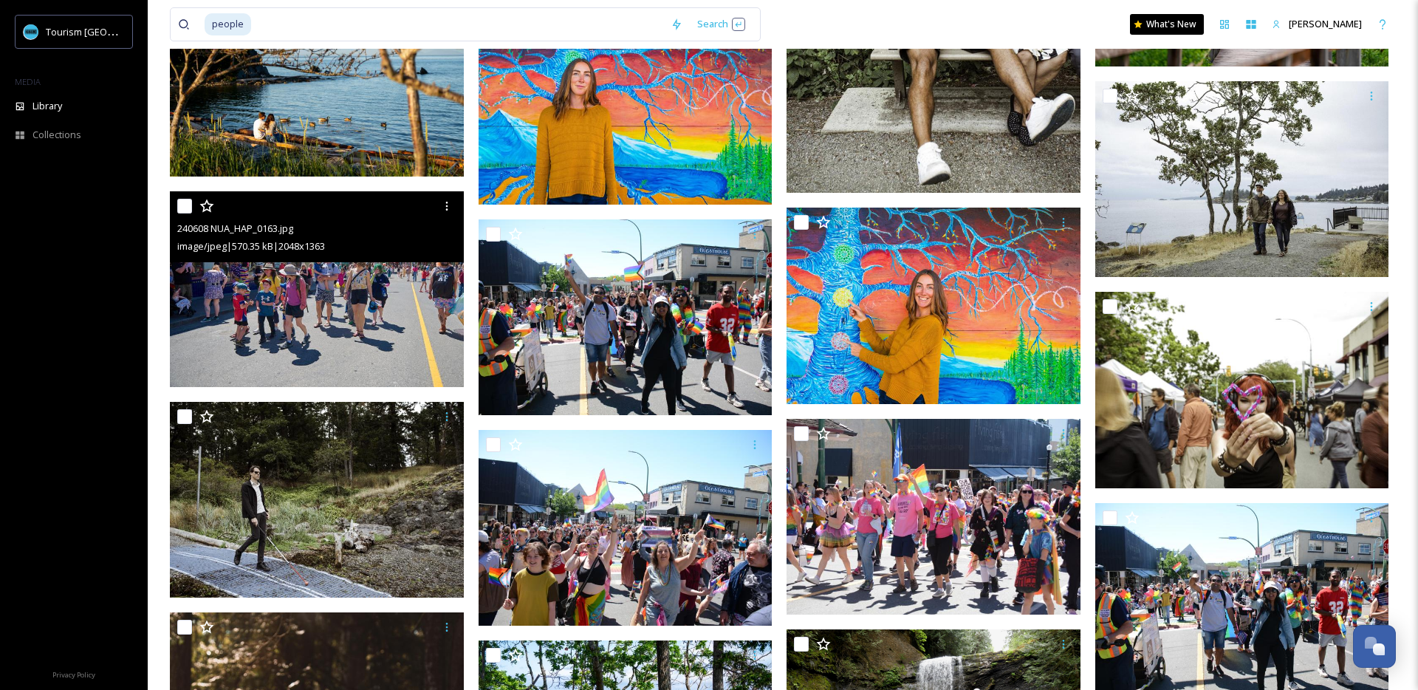
click at [391, 302] on img at bounding box center [317, 289] width 294 height 196
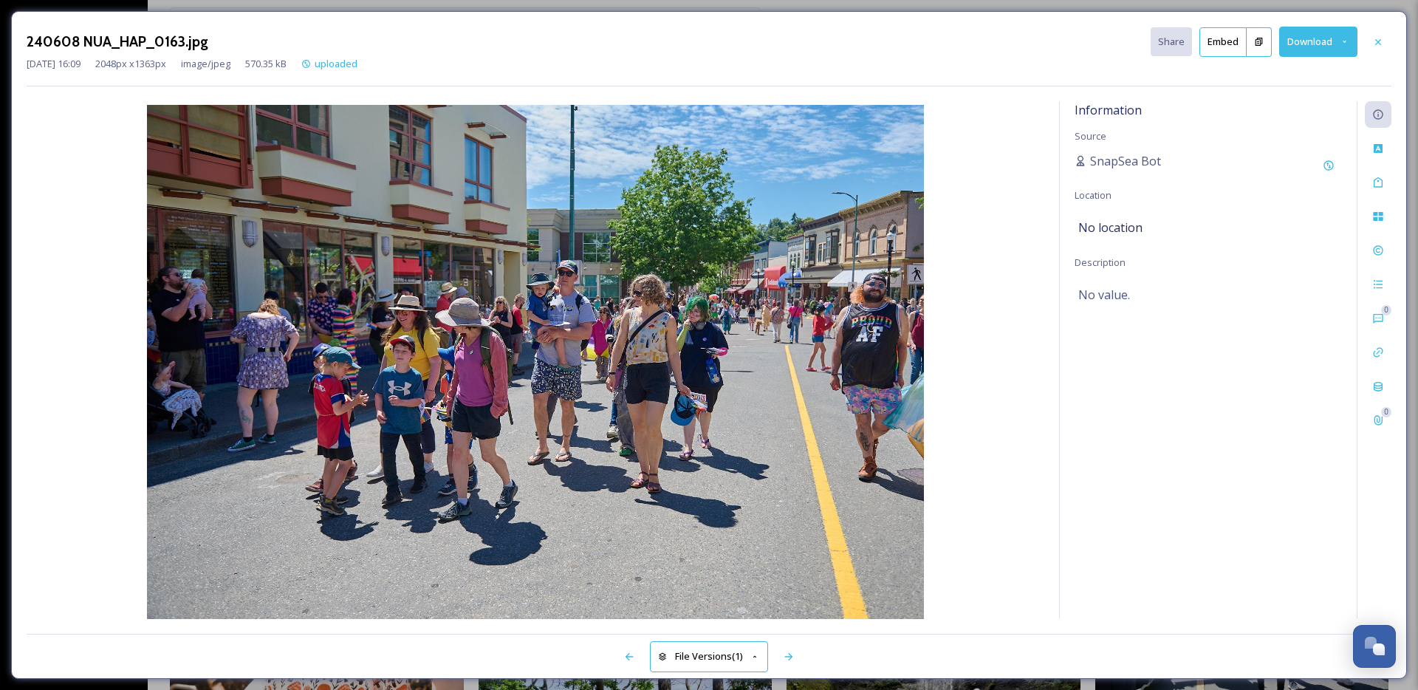
click at [1295, 48] on button "Download" at bounding box center [1318, 42] width 78 height 30
click at [1287, 97] on span "Download Large (2000 x 1331)" at bounding box center [1274, 104] width 130 height 14
click at [1378, 46] on icon at bounding box center [1378, 42] width 12 height 12
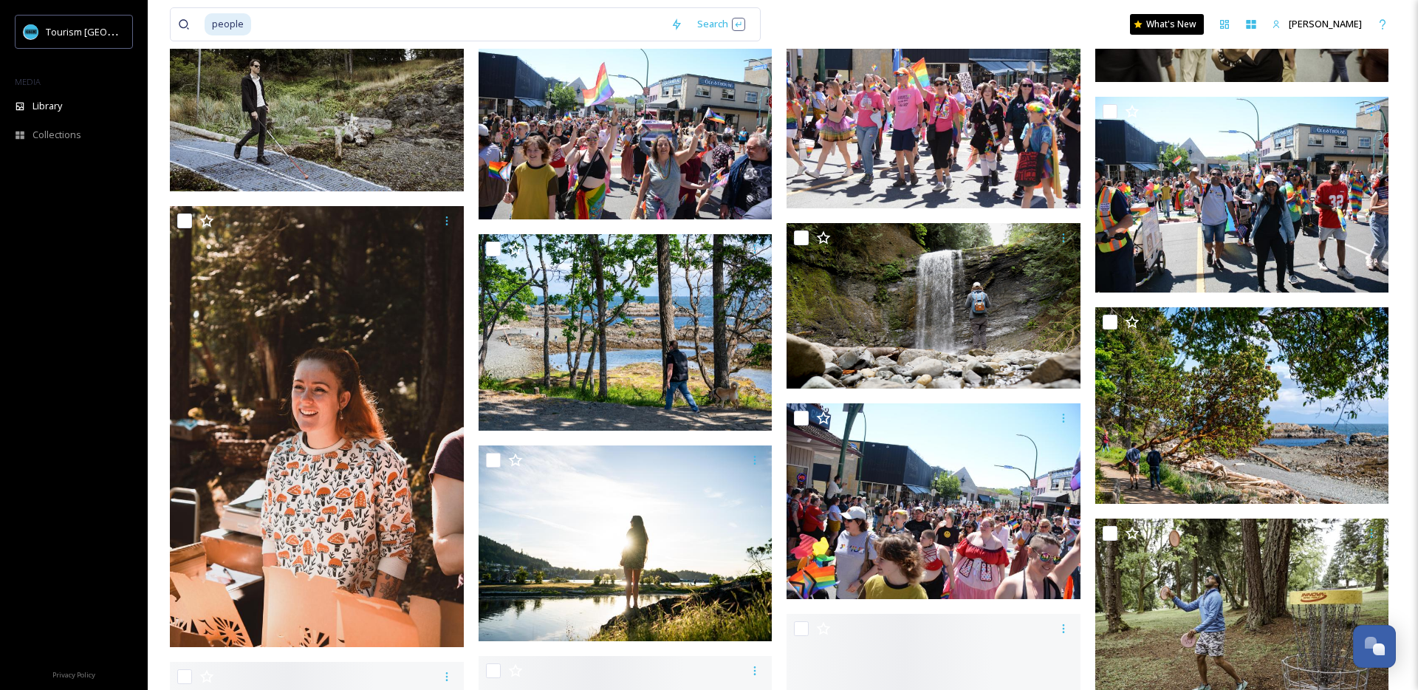
scroll to position [9441, 0]
